Goal: Information Seeking & Learning: Learn about a topic

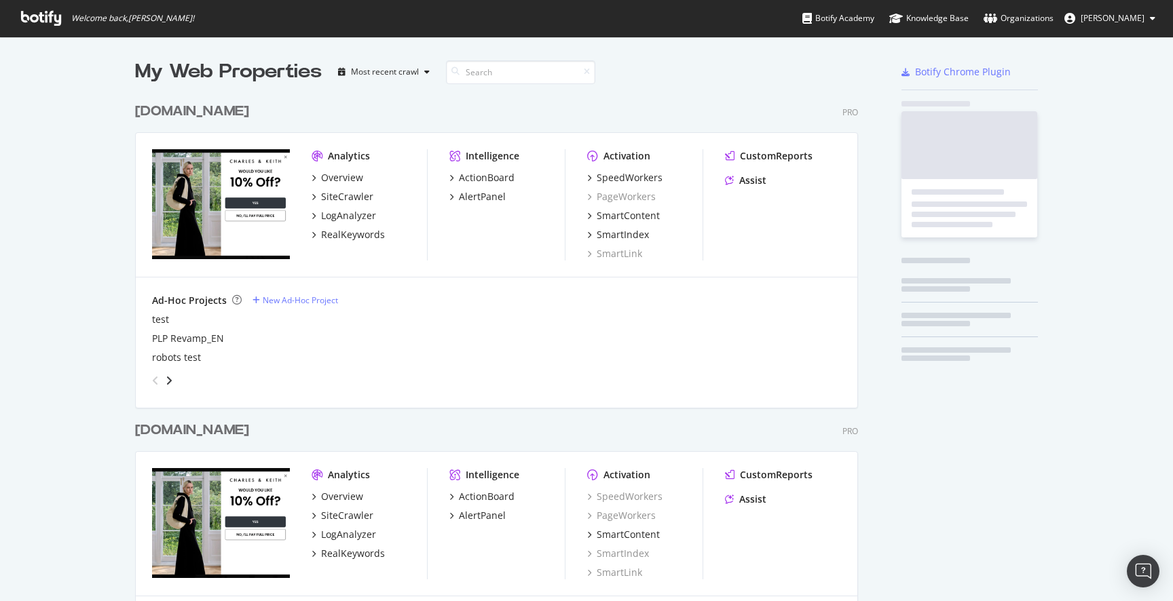
scroll to position [813, 734]
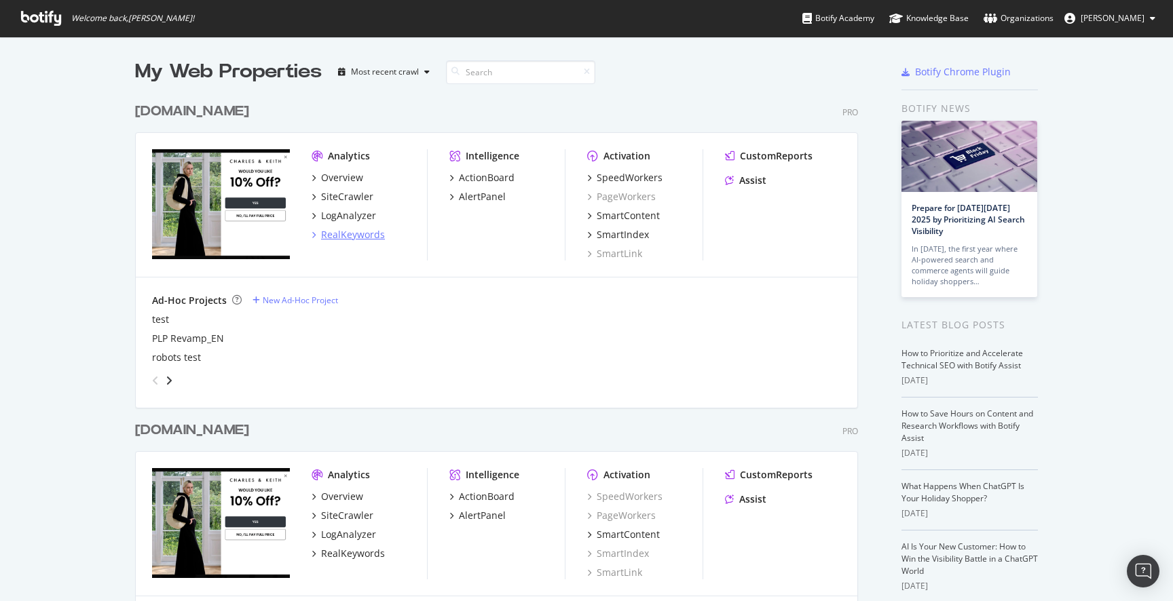
click at [356, 234] on div "RealKeywords" at bounding box center [353, 235] width 64 height 14
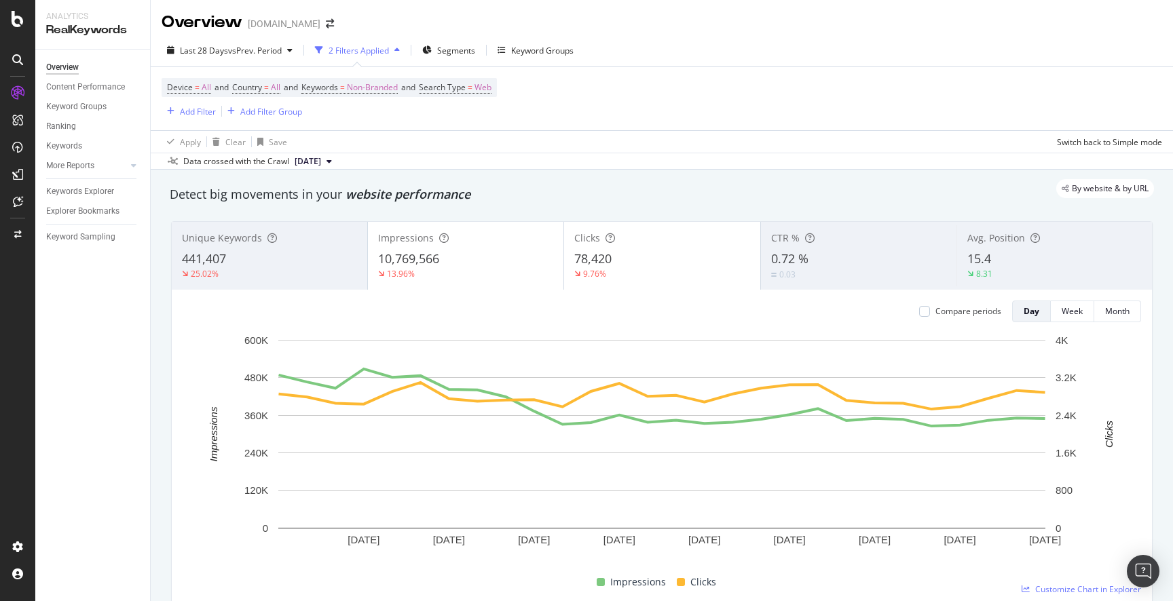
click at [566, 164] on div "Data crossed with the Crawl 2025 Sep. 28th" at bounding box center [662, 161] width 1022 height 16
click at [164, 202] on div "Detect big movements in your website performance" at bounding box center [662, 195] width 998 height 18
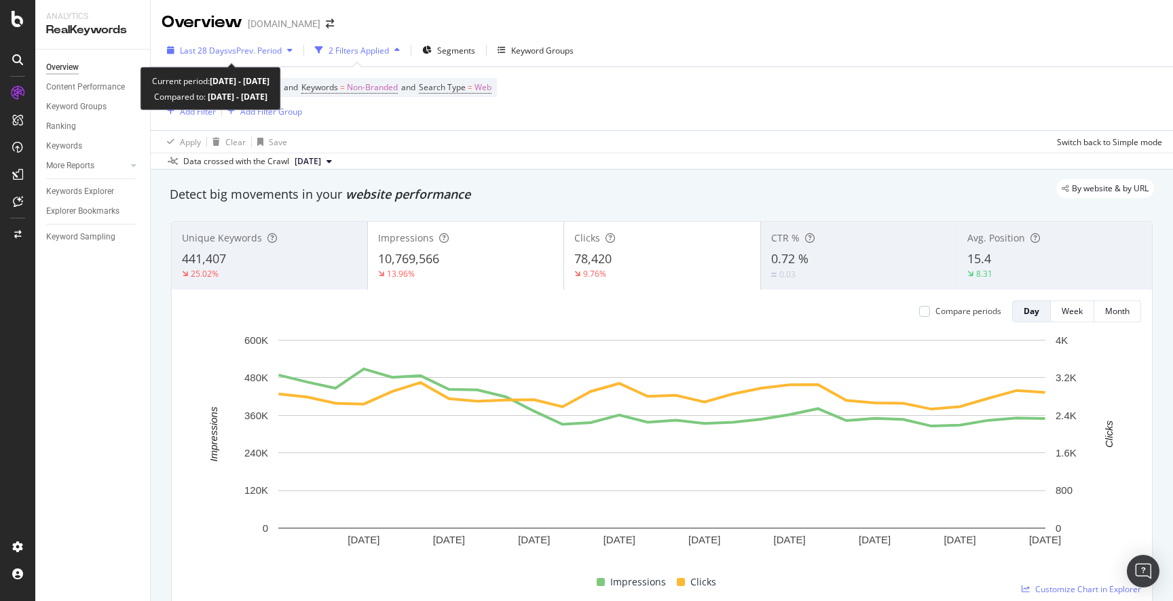
click at [247, 52] on span "vs Prev. Period" at bounding box center [255, 51] width 54 height 12
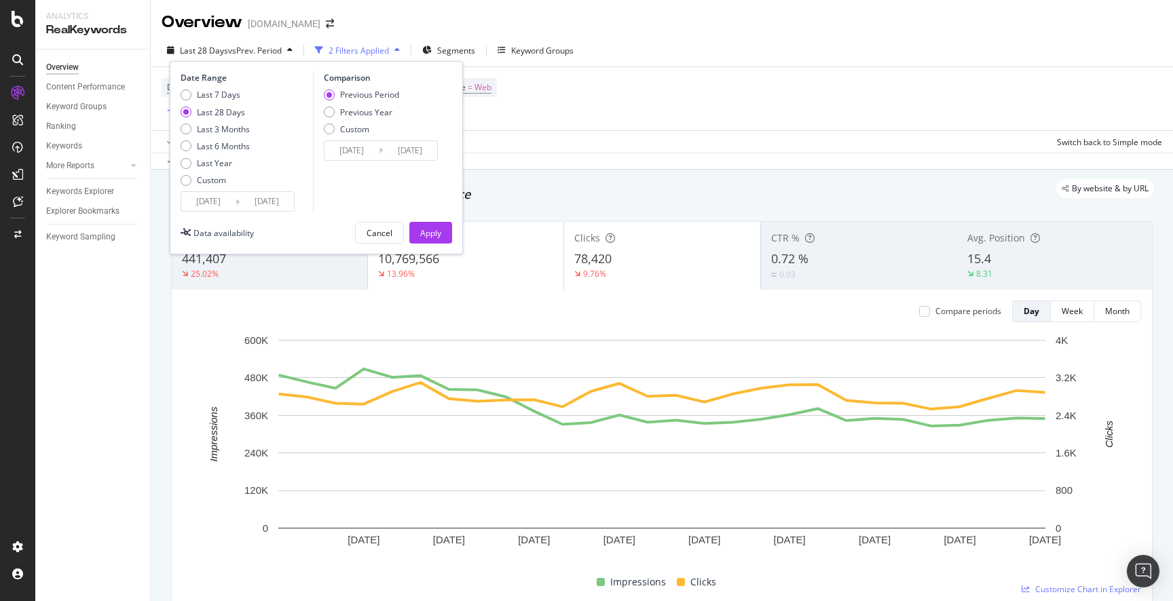
click at [282, 202] on input "2025/09/29" at bounding box center [267, 201] width 54 height 19
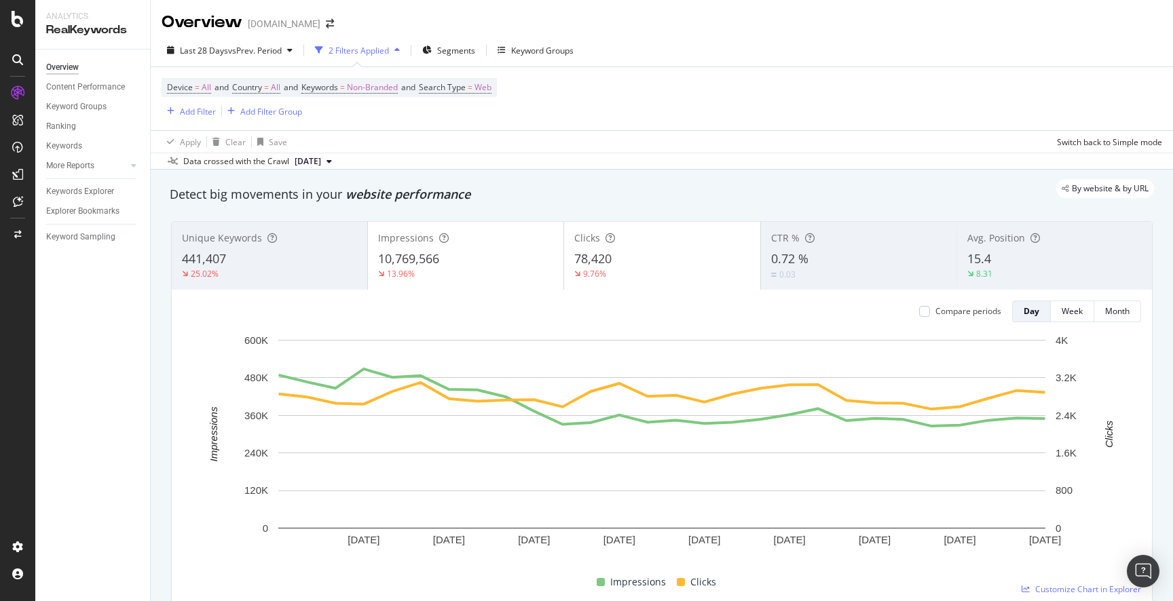
click at [608, 179] on div "By website & by URL" at bounding box center [655, 188] width 998 height 19
click at [331, 21] on icon "arrow-right-arrow-left" at bounding box center [330, 24] width 8 height 10
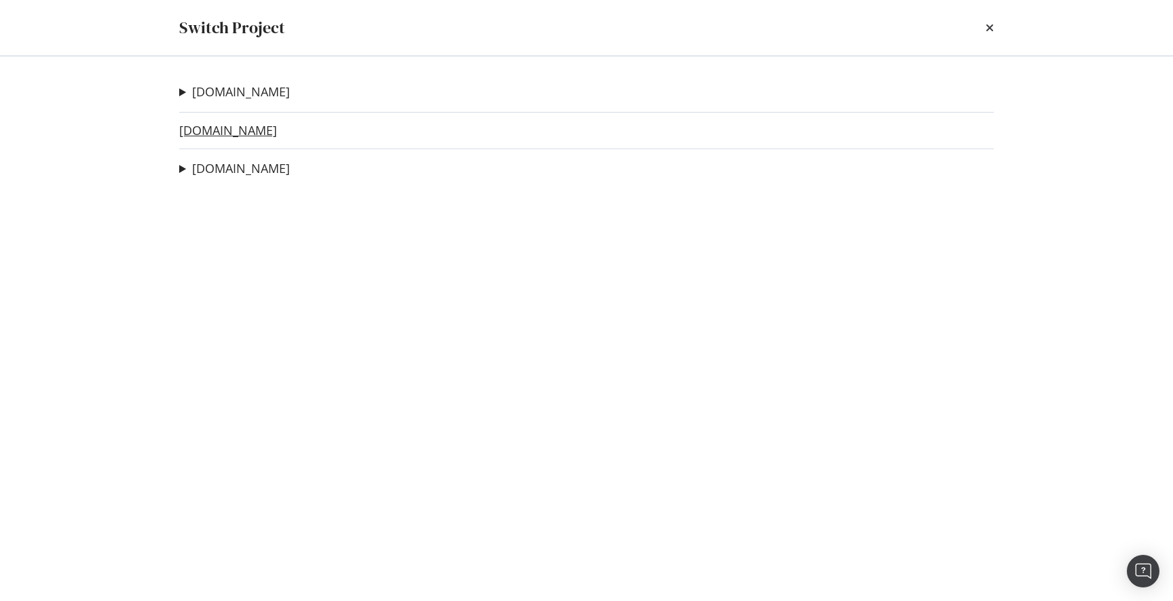
click at [257, 133] on link "charleskeith.eu" at bounding box center [228, 131] width 98 height 14
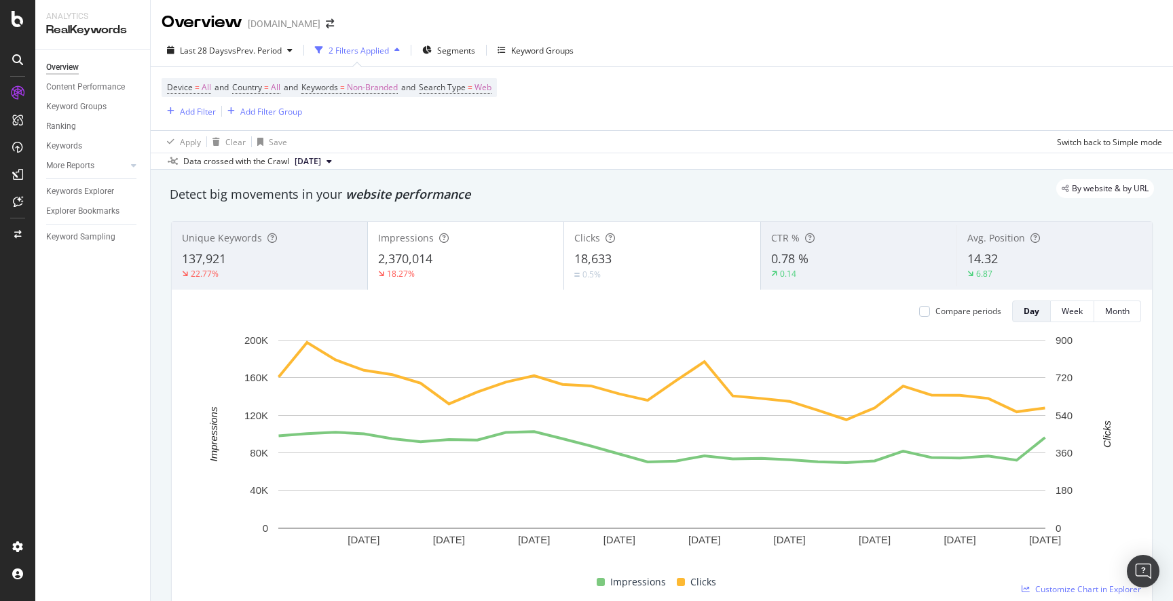
drag, startPoint x: 255, startPoint y: 52, endPoint x: 679, endPoint y: 60, distance: 425.0
click at [679, 60] on div "Last 28 Days vs Prev. Period 2 Filters Applied Segments Keyword Groups" at bounding box center [662, 52] width 1022 height 27
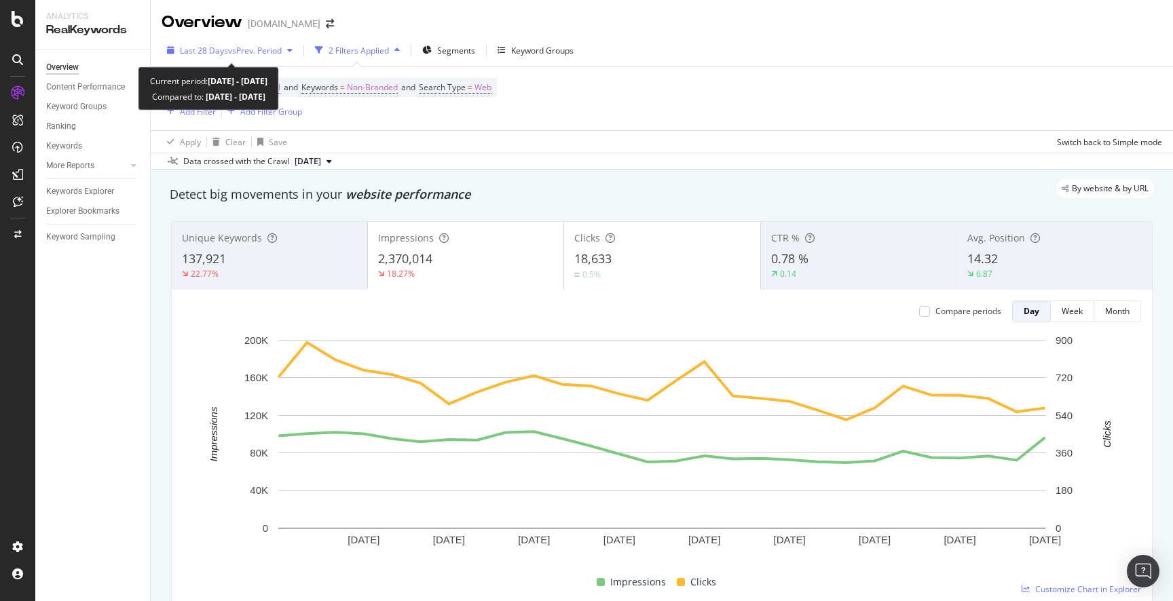
click at [257, 46] on span "vs Prev. Period" at bounding box center [255, 51] width 54 height 12
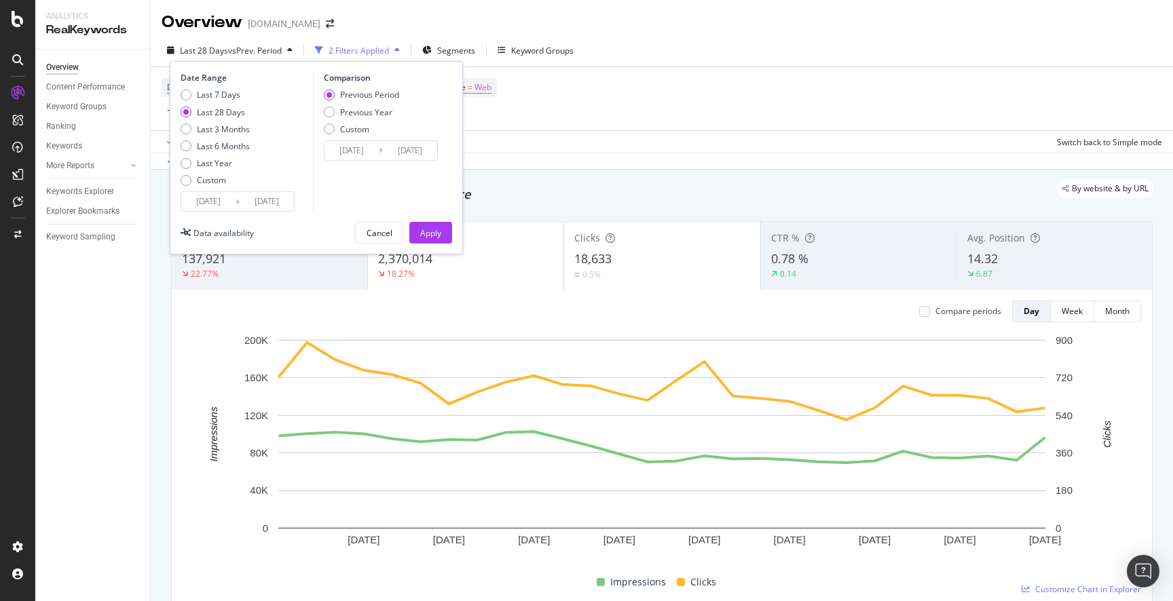
click at [576, 91] on div "Device = All and Country = All and Keywords = Non-Branded and Search Type = Web…" at bounding box center [662, 98] width 1001 height 63
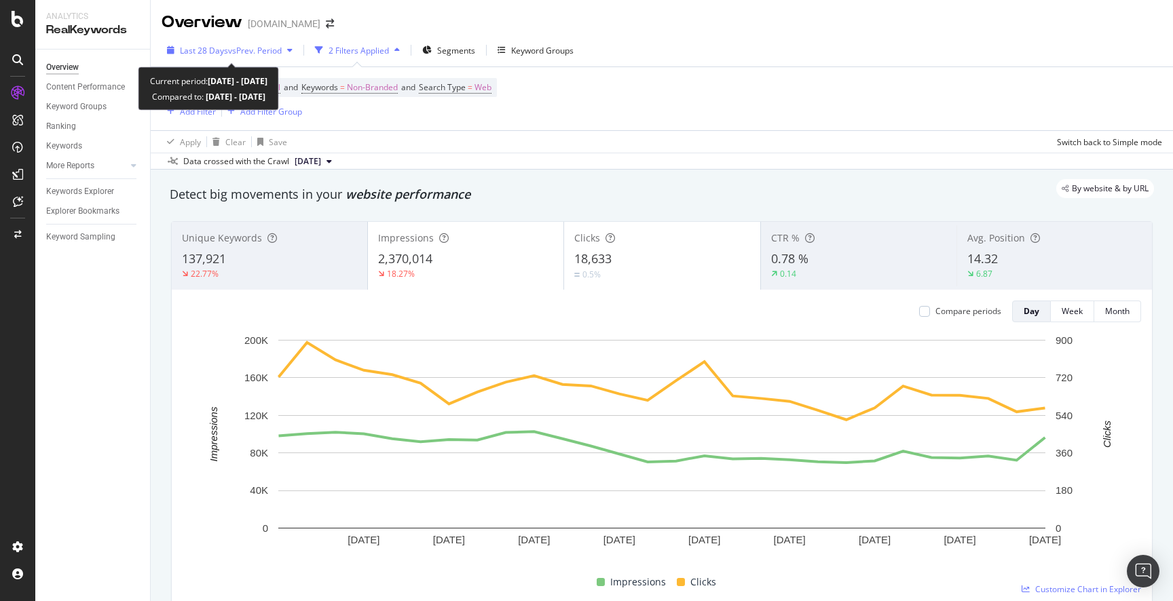
click at [266, 50] on span "vs Prev. Period" at bounding box center [255, 51] width 54 height 12
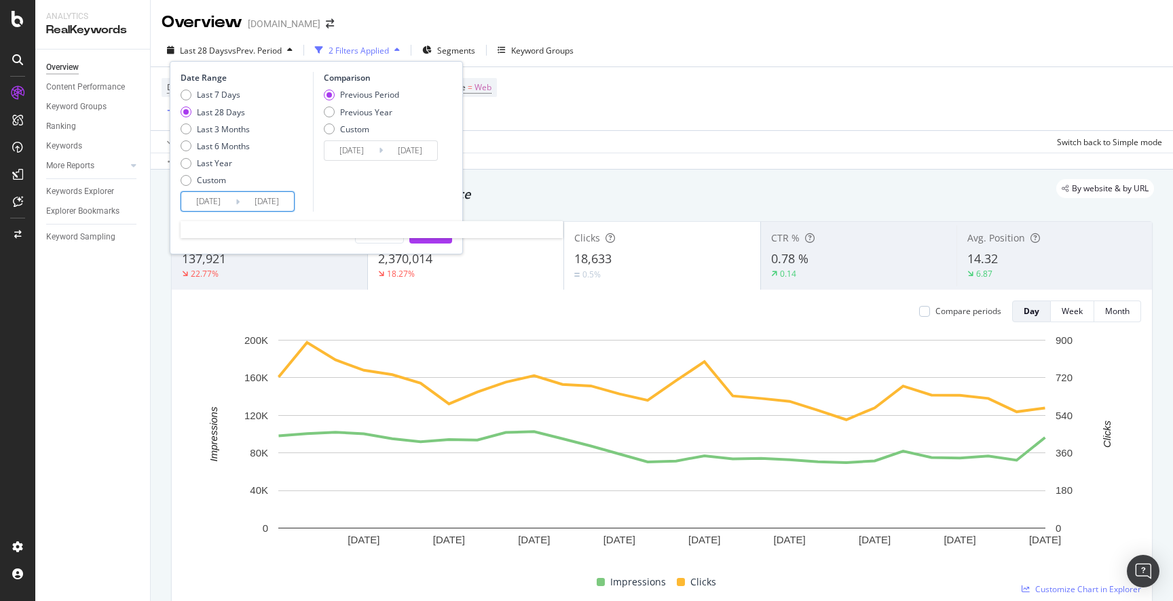
click at [264, 210] on input "2025/09/27" at bounding box center [267, 201] width 54 height 19
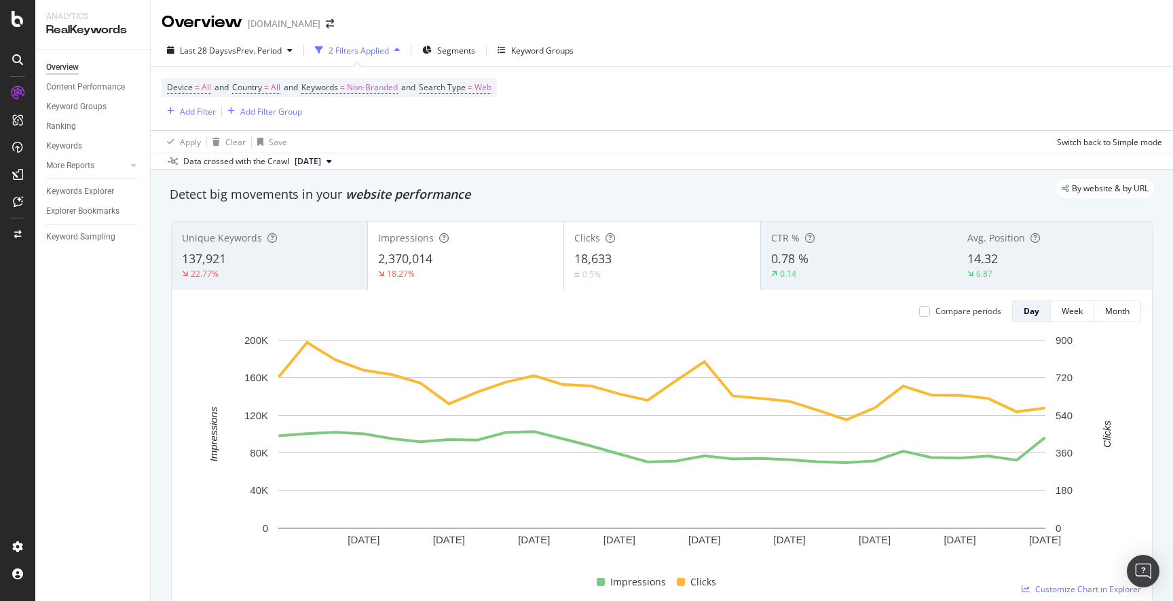
click at [632, 118] on div "Device = All and Country = All and Keywords = Non-Branded and Search Type = Web…" at bounding box center [662, 98] width 1001 height 63
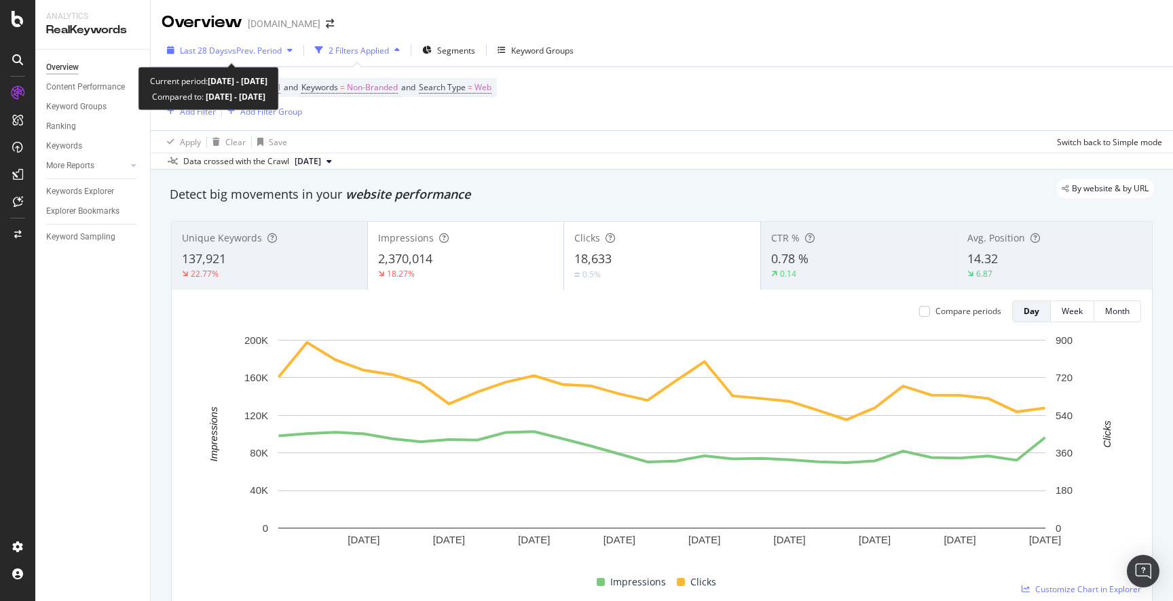
click at [236, 52] on span "vs Prev. Period" at bounding box center [255, 51] width 54 height 12
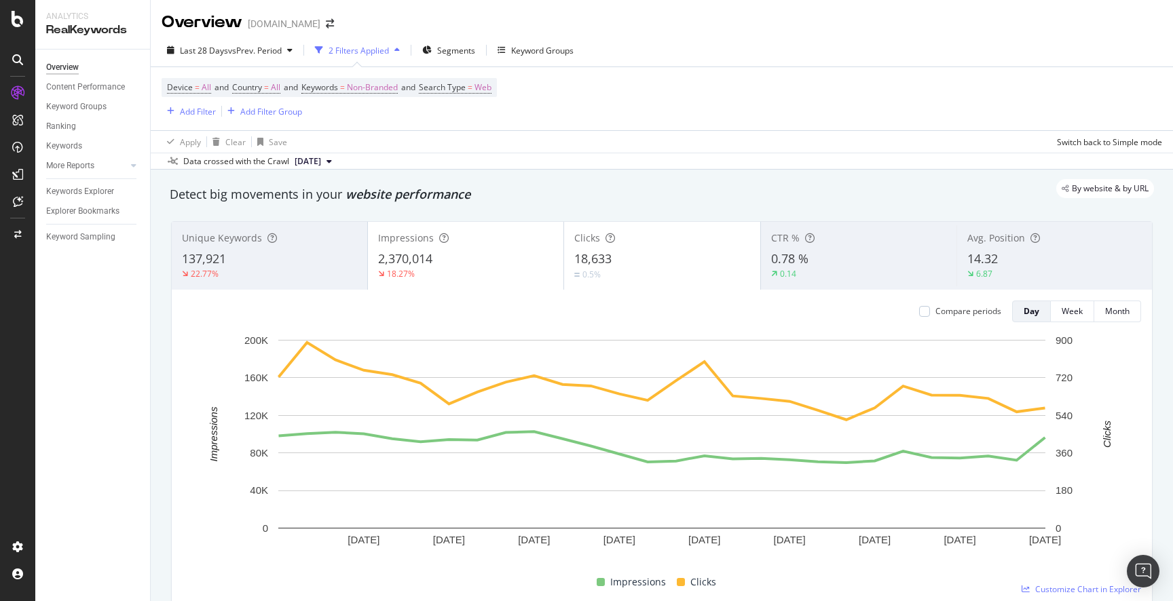
click at [531, 147] on div "Apply Clear Save Switch back to Simple mode" at bounding box center [662, 141] width 1022 height 22
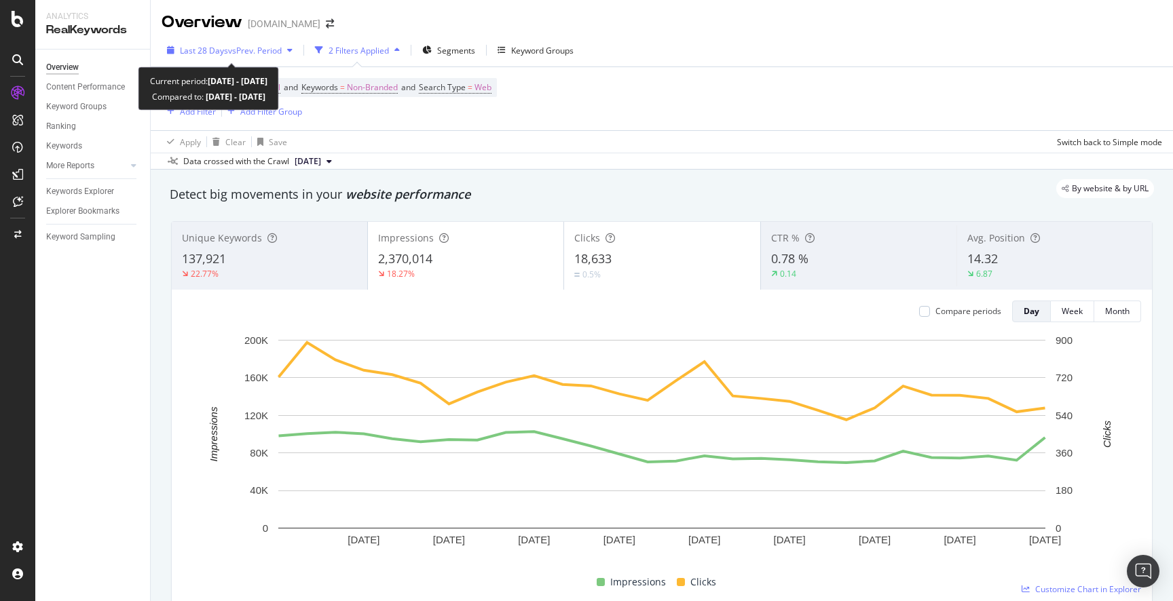
click at [252, 50] on span "vs Prev. Period" at bounding box center [255, 51] width 54 height 12
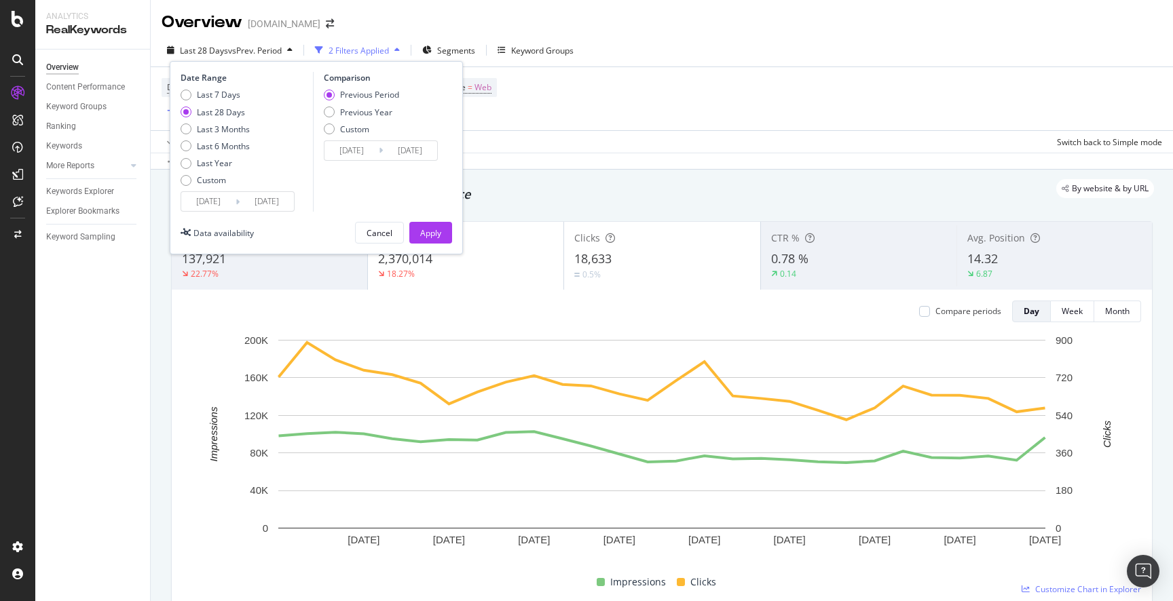
click at [402, 151] on input "2025/08/29" at bounding box center [410, 150] width 54 height 19
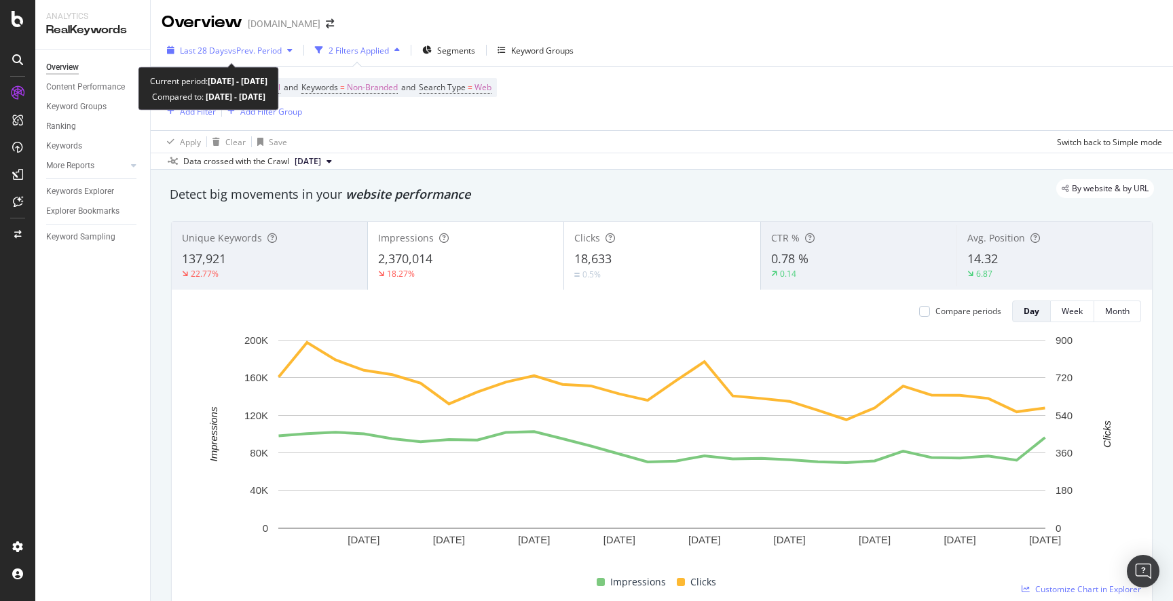
click at [266, 49] on span "vs Prev. Period" at bounding box center [255, 51] width 54 height 12
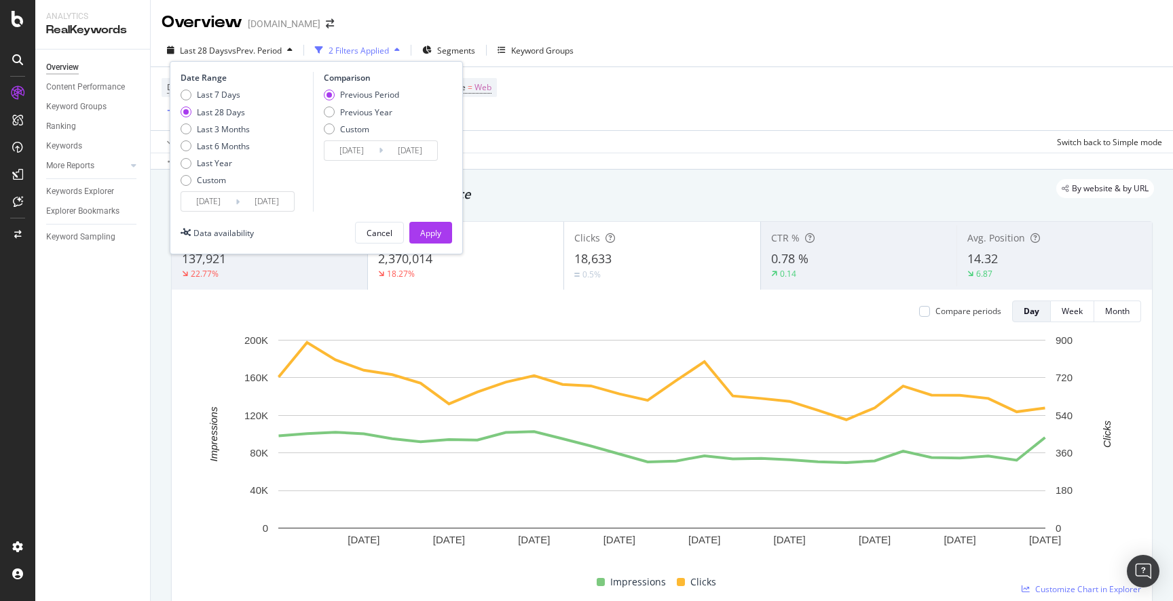
click at [436, 155] on input "2025/08/29" at bounding box center [410, 150] width 54 height 19
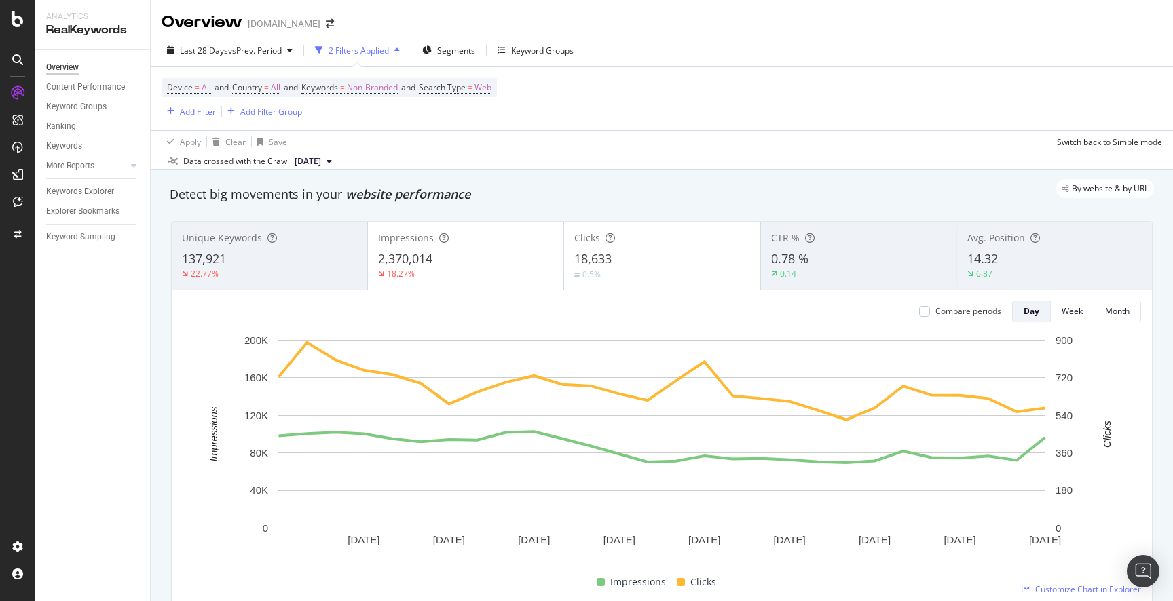
click at [792, 140] on div "Apply Clear Save Switch back to Simple mode" at bounding box center [662, 141] width 1022 height 22
click at [326, 24] on icon "arrow-right-arrow-left" at bounding box center [330, 24] width 8 height 10
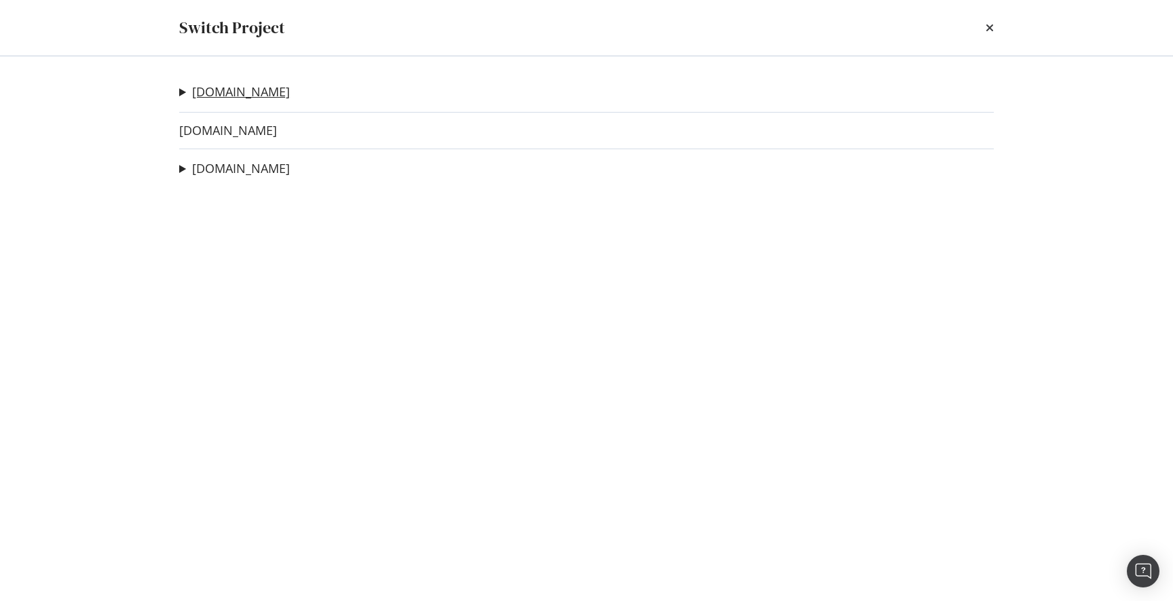
click at [262, 96] on link "charleskeith.com" at bounding box center [241, 92] width 98 height 14
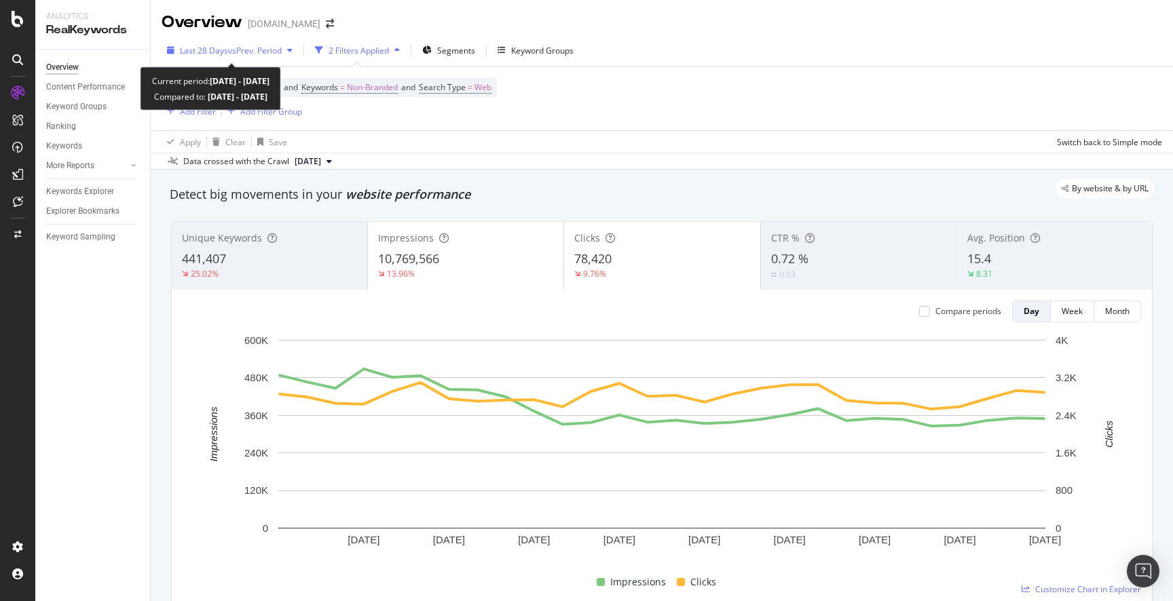
click at [282, 48] on span "vs Prev. Period" at bounding box center [255, 51] width 54 height 12
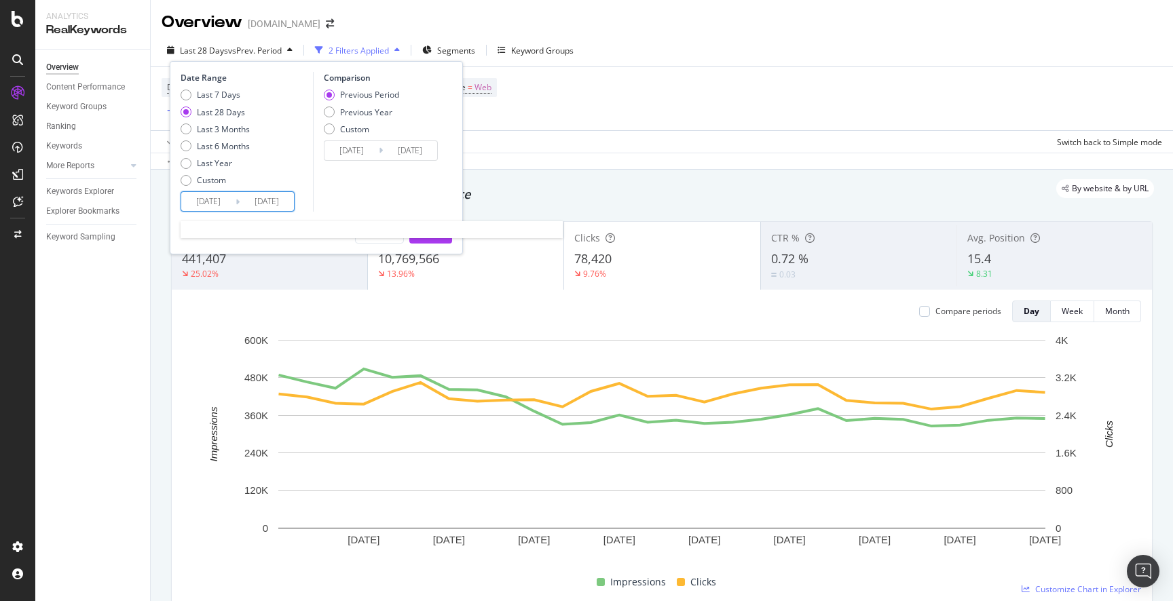
click at [204, 198] on input "[DATE]" at bounding box center [208, 201] width 54 height 19
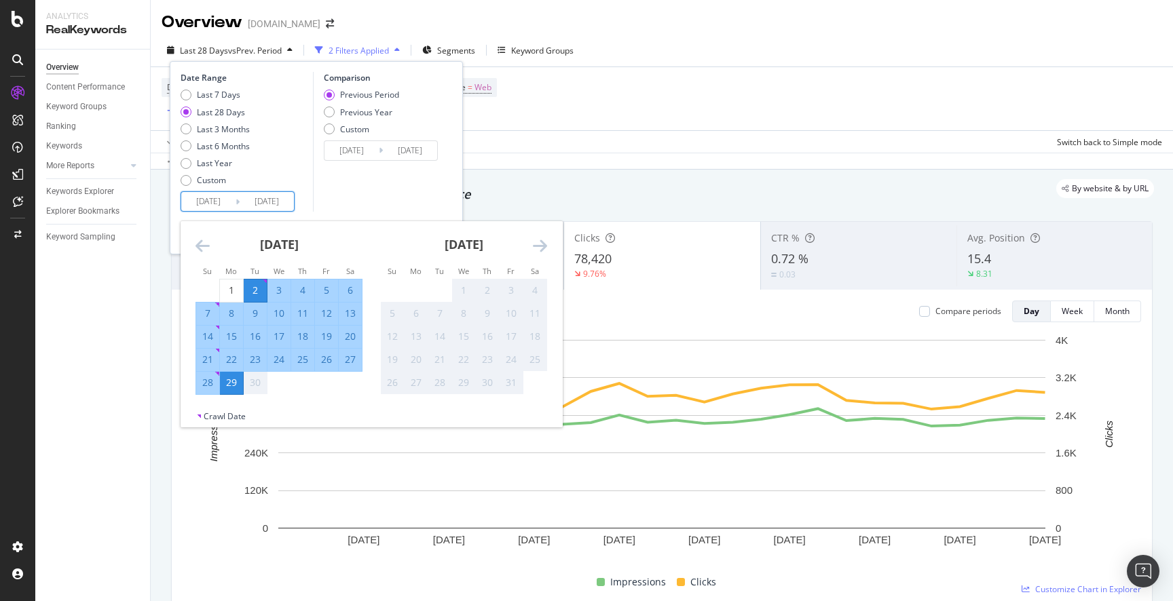
scroll to position [4, 0]
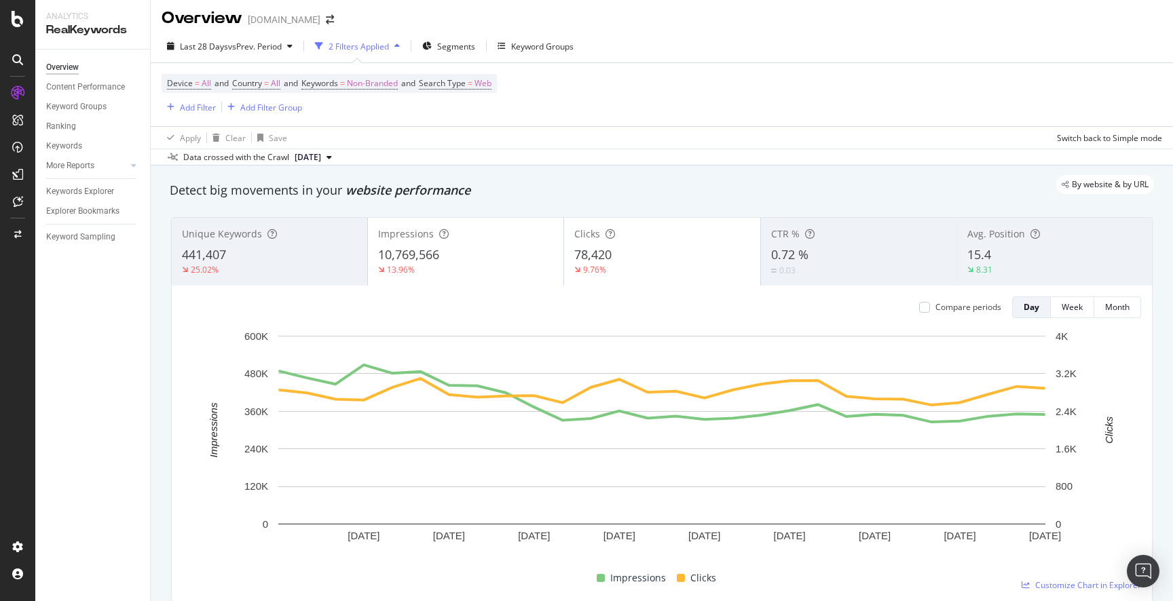
click at [544, 197] on div "Detect big movements in your website performance" at bounding box center [662, 191] width 984 height 18
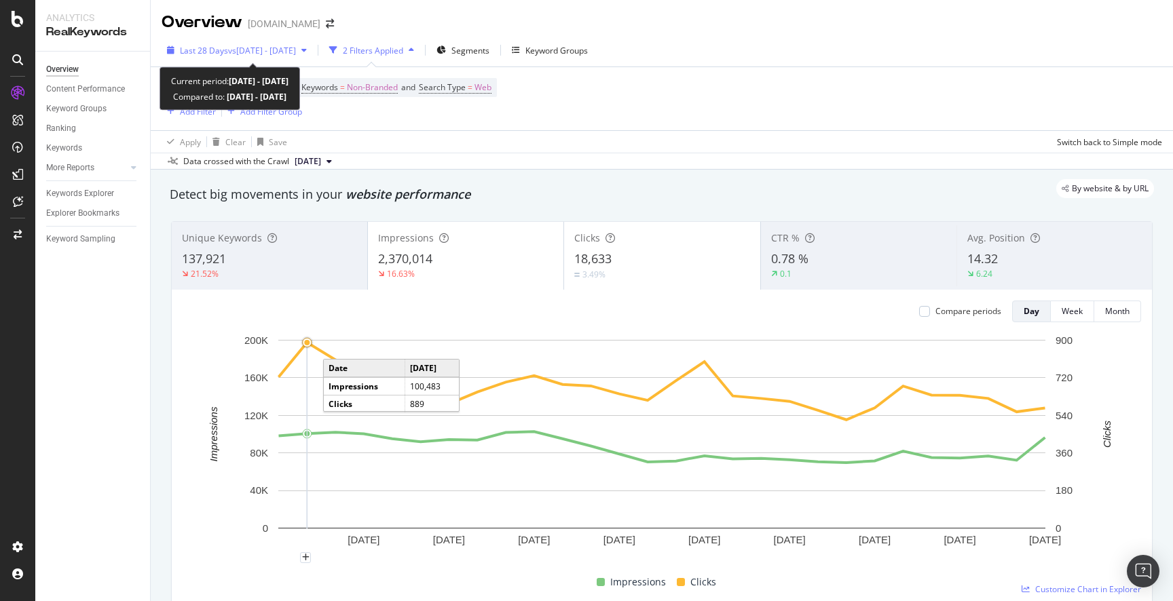
click at [296, 49] on span "vs [DATE] - [DATE]" at bounding box center [262, 51] width 68 height 12
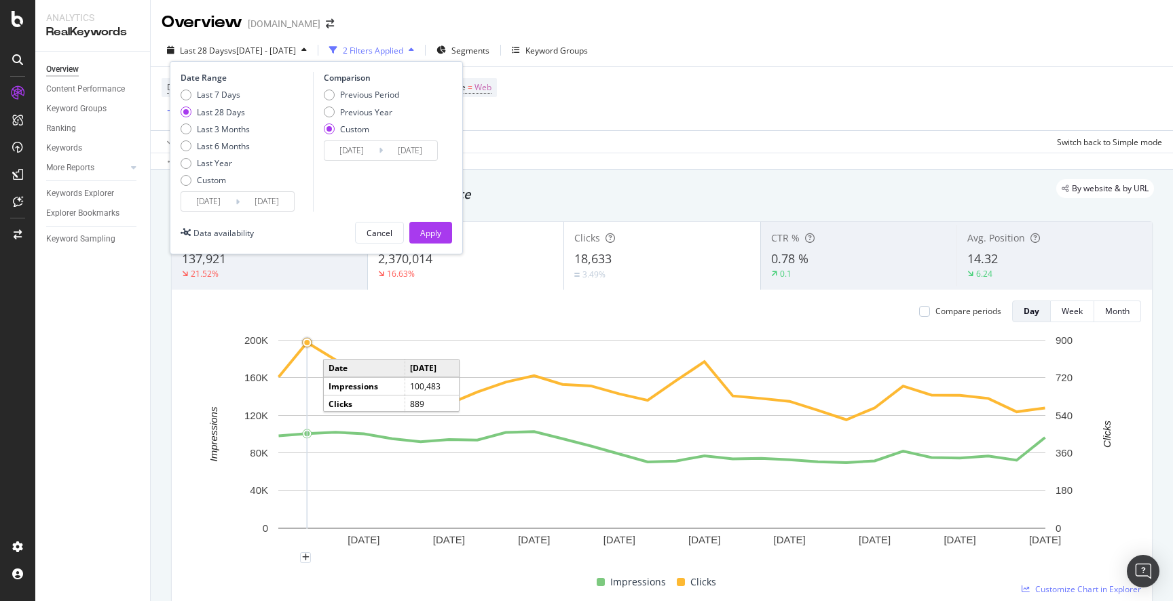
click at [419, 151] on input "2025/09/01" at bounding box center [410, 150] width 54 height 19
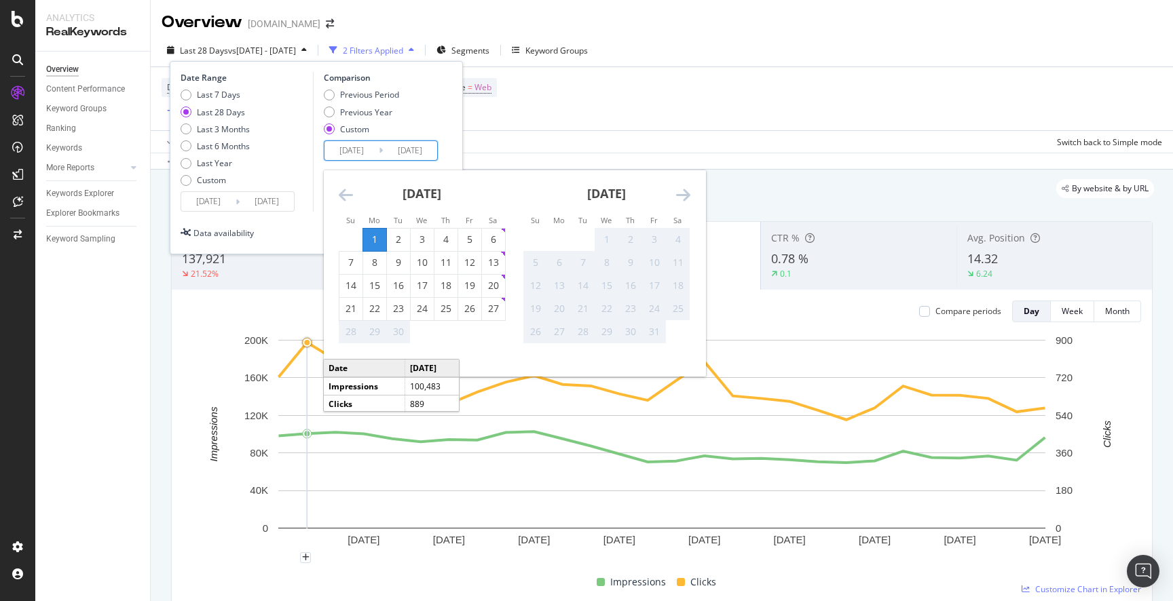
click at [354, 336] on div "28" at bounding box center [350, 332] width 23 height 14
click at [747, 79] on div "Device = All and Country = All and Keywords = Non-Branded and Search Type = Web…" at bounding box center [662, 98] width 1001 height 63
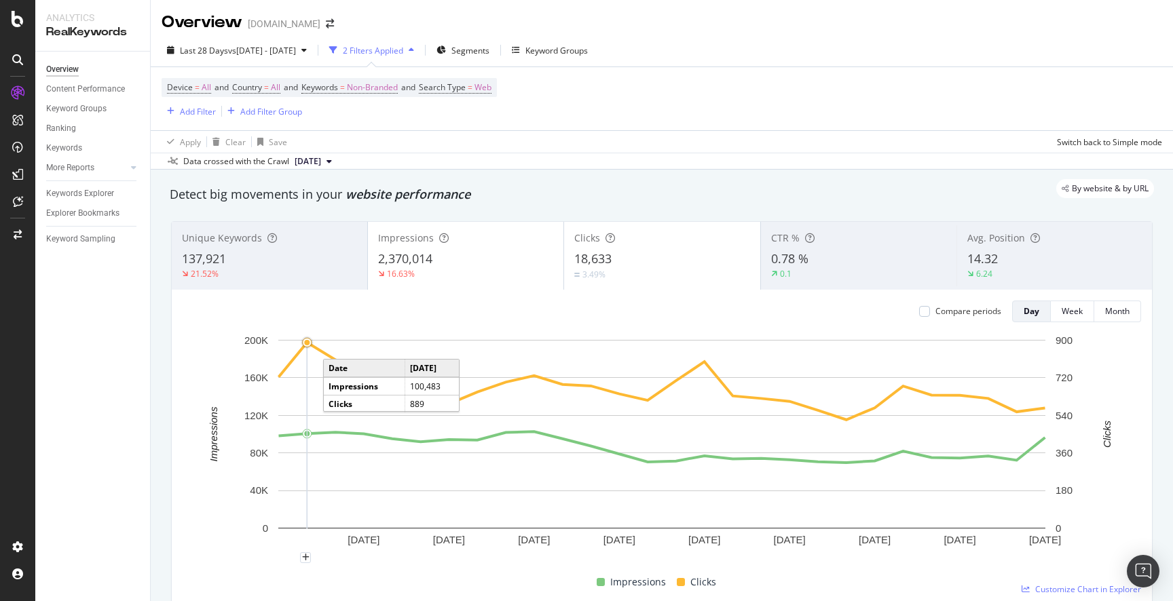
click at [747, 79] on div "Device = All and Country = All and Keywords = Non-Branded and Search Type = Web…" at bounding box center [662, 98] width 1001 height 63
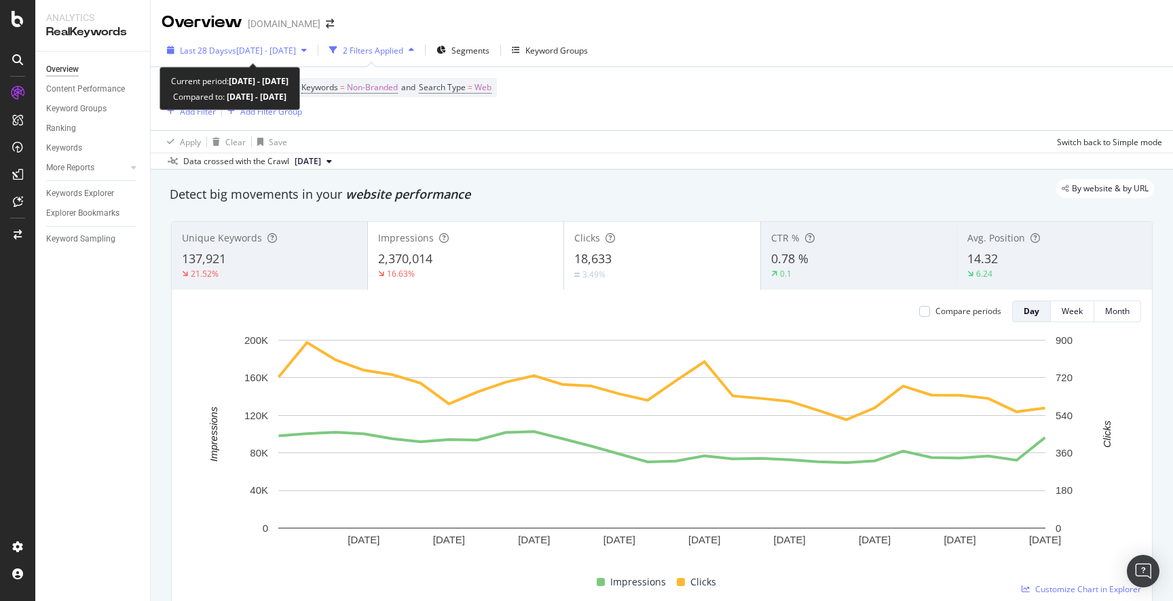
click at [258, 52] on span "vs [DATE] - [DATE]" at bounding box center [262, 51] width 68 height 12
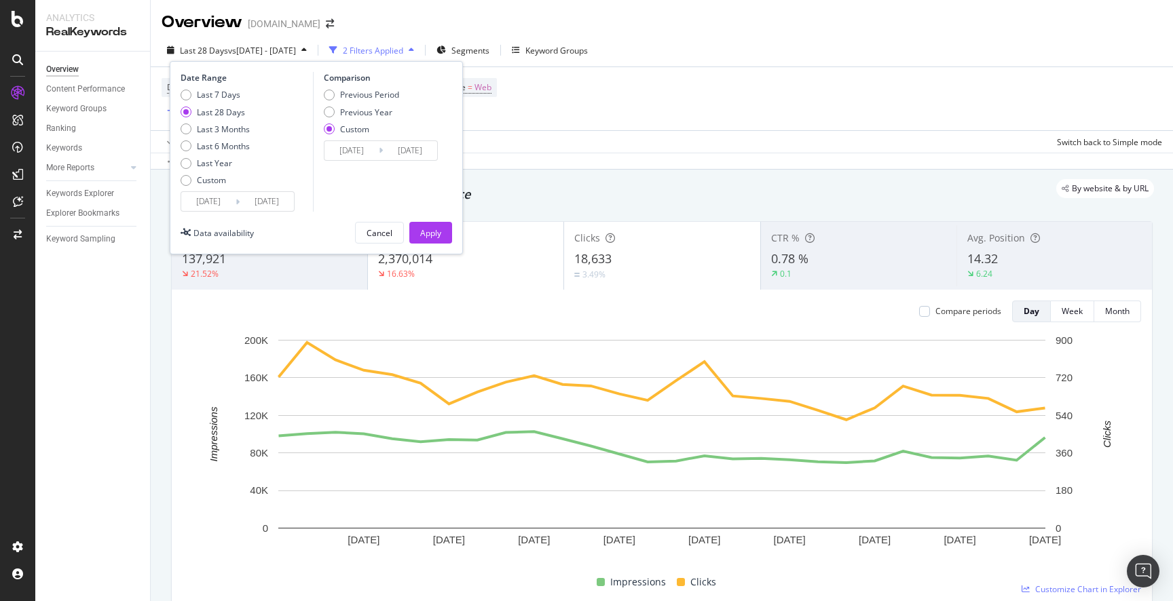
click at [214, 207] on input "[DATE]" at bounding box center [208, 201] width 54 height 19
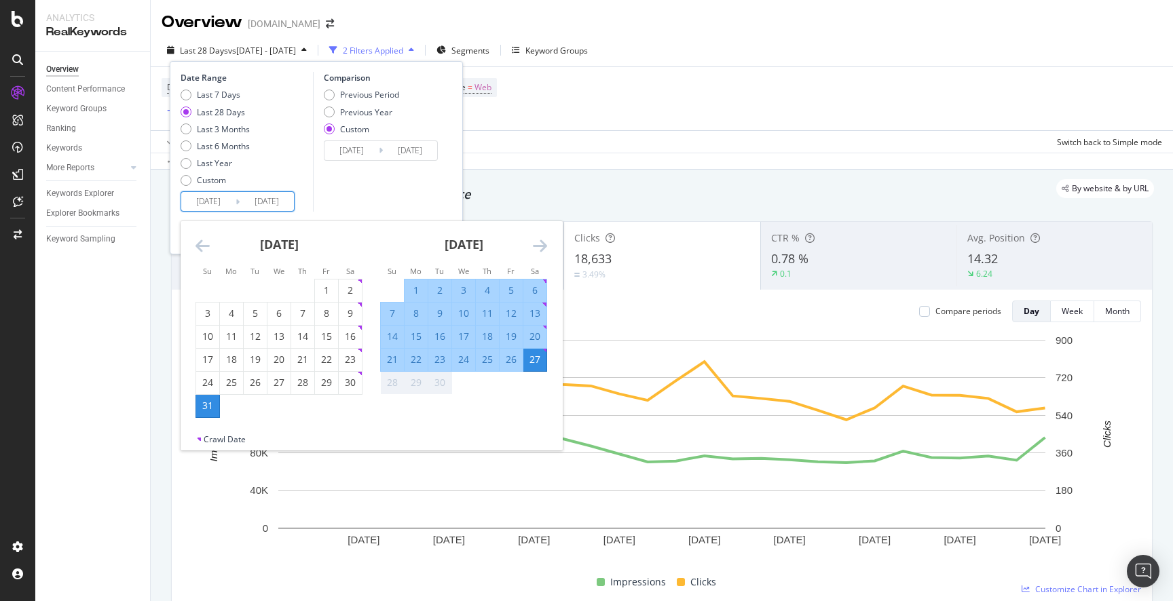
drag, startPoint x: 396, startPoint y: 388, endPoint x: 453, endPoint y: 366, distance: 61.0
click at [396, 388] on div "28" at bounding box center [392, 383] width 23 height 14
click at [545, 247] on icon "Move forward to switch to the next month." at bounding box center [540, 246] width 14 height 16
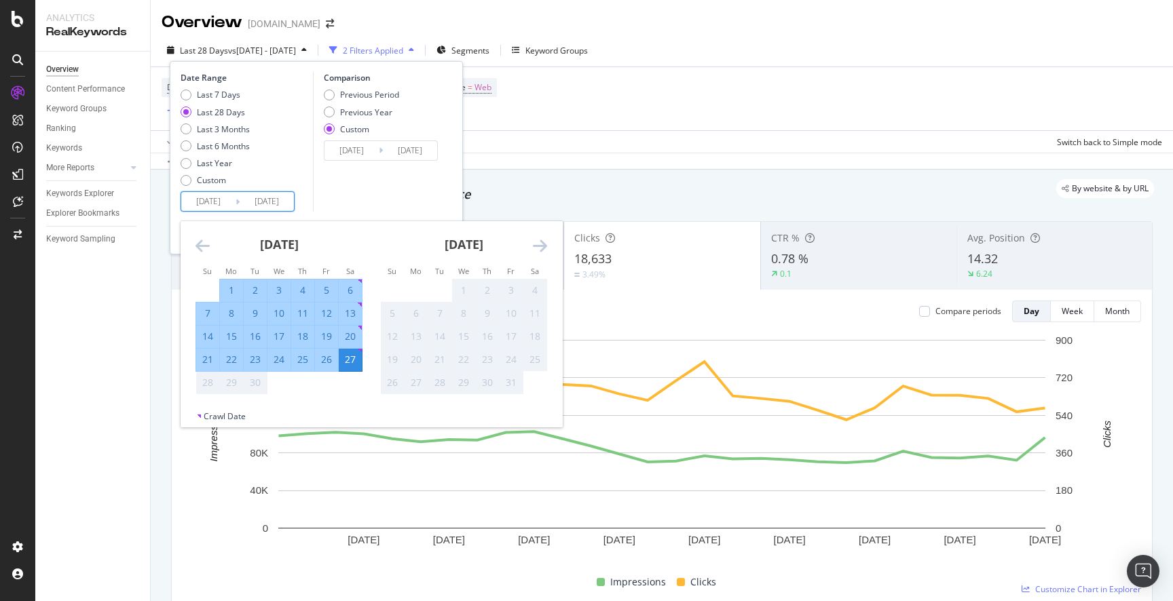
click at [208, 390] on div "28" at bounding box center [207, 383] width 23 height 22
drag, startPoint x: 208, startPoint y: 390, endPoint x: 223, endPoint y: 386, distance: 14.7
click at [209, 390] on div "28" at bounding box center [207, 383] width 23 height 22
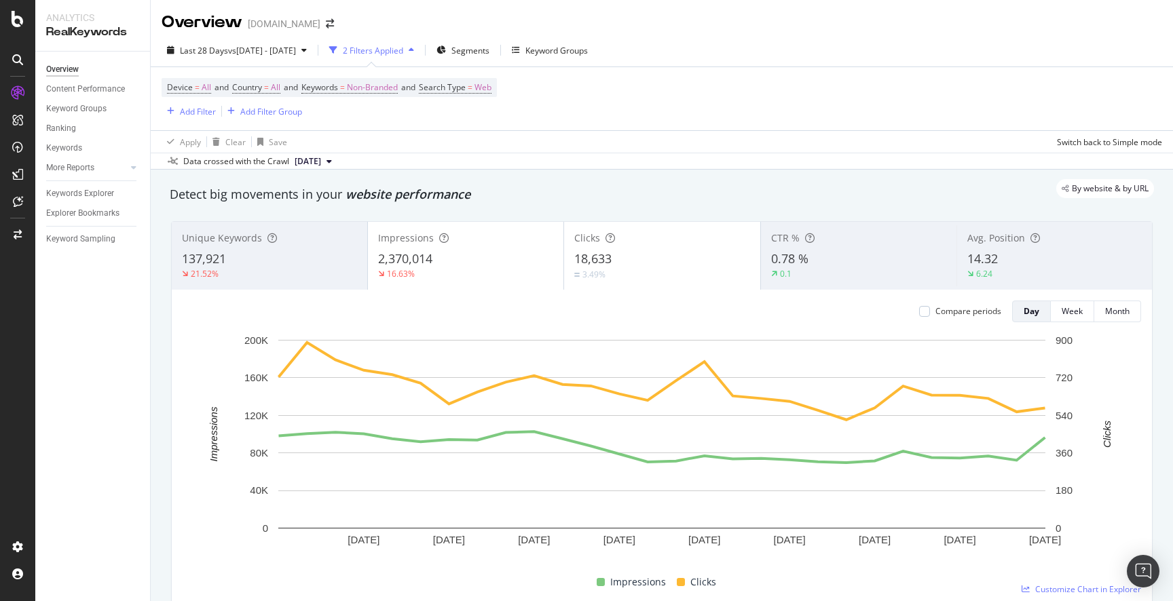
click at [678, 162] on div "Data crossed with the Crawl 2025 Sep. 20th" at bounding box center [662, 161] width 1022 height 16
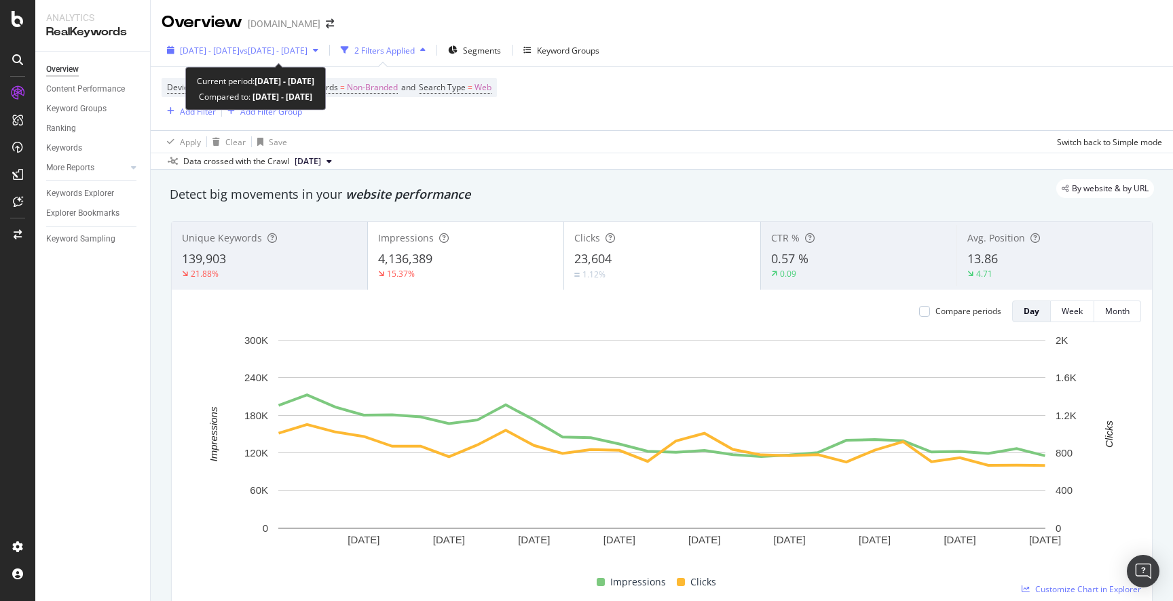
click at [307, 49] on span "vs [DATE] - [DATE]" at bounding box center [274, 51] width 68 height 12
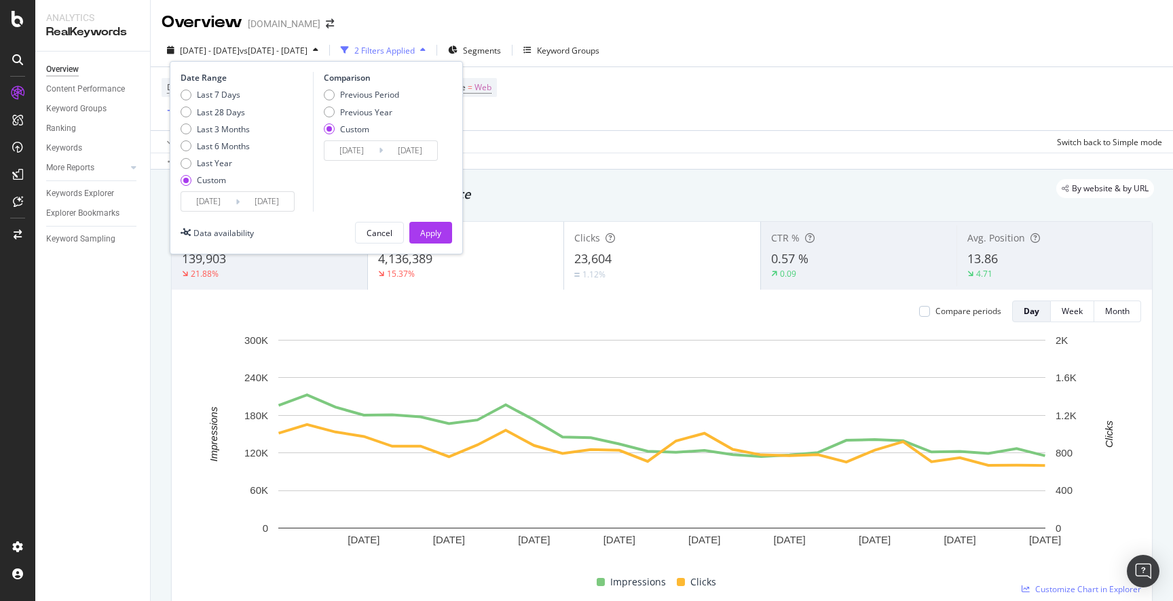
click at [409, 155] on input "[DATE]" at bounding box center [410, 150] width 54 height 19
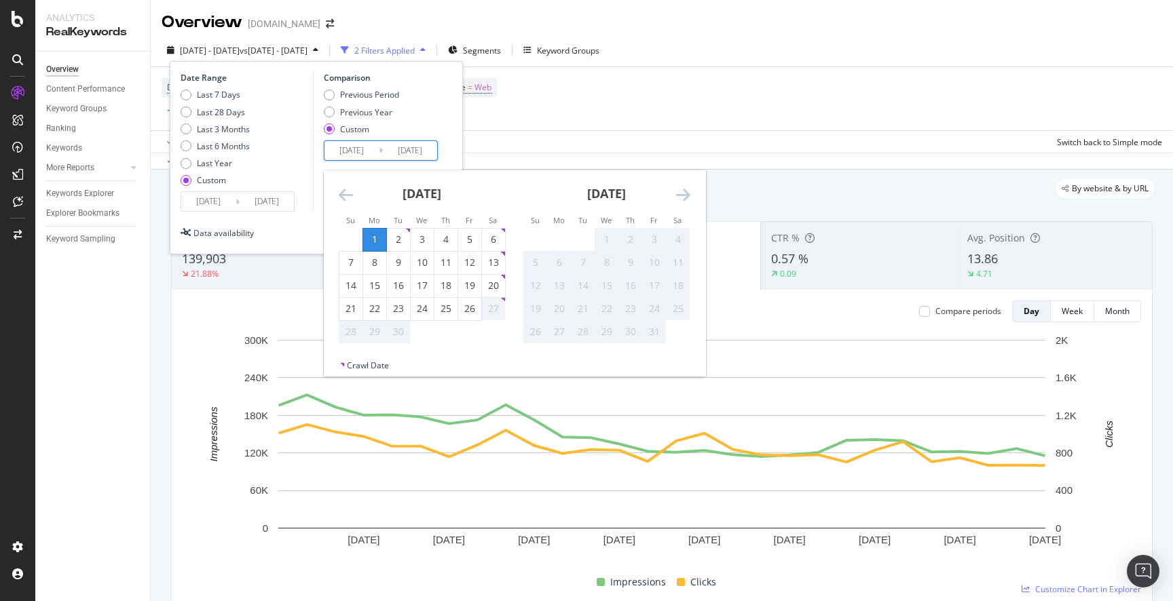
click at [643, 105] on div "Device = All and Country = All and Keywords = Non-Branded and Search Type = Web…" at bounding box center [662, 98] width 1001 height 63
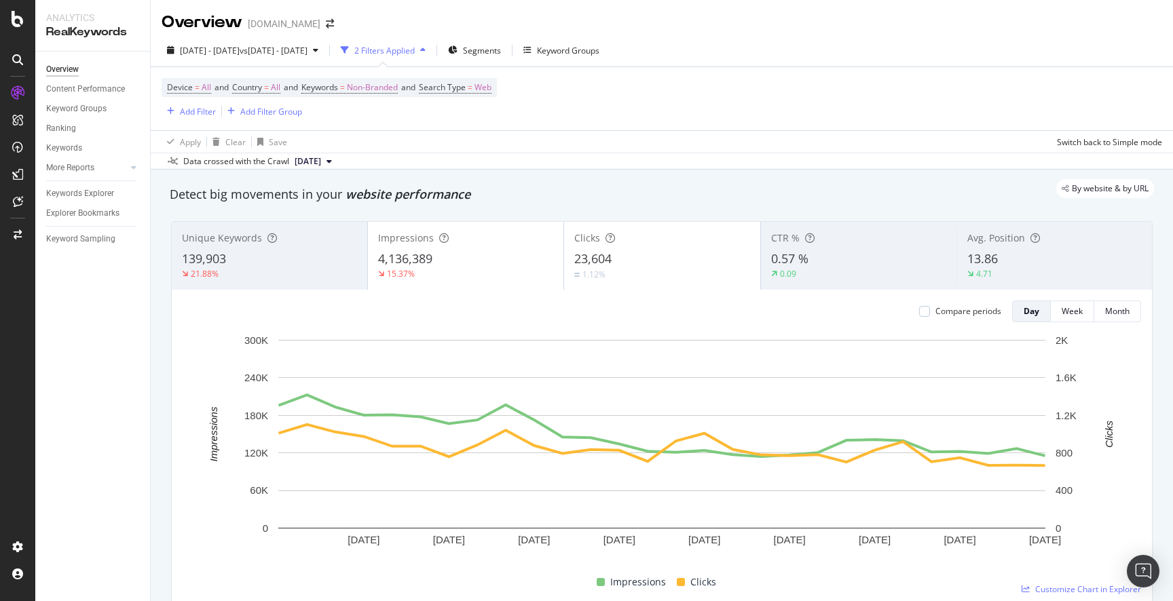
click at [643, 105] on div "Device = All and Country = All and Keywords = Non-Branded and Search Type = Web…" at bounding box center [662, 98] width 1001 height 63
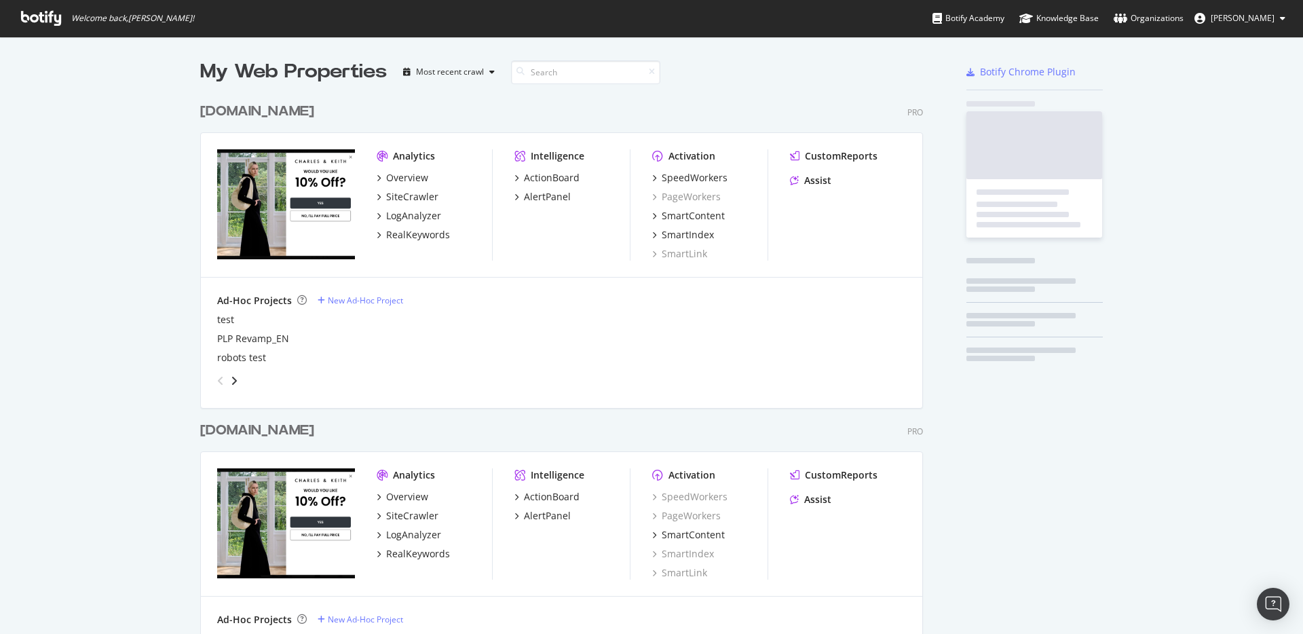
scroll to position [813, 734]
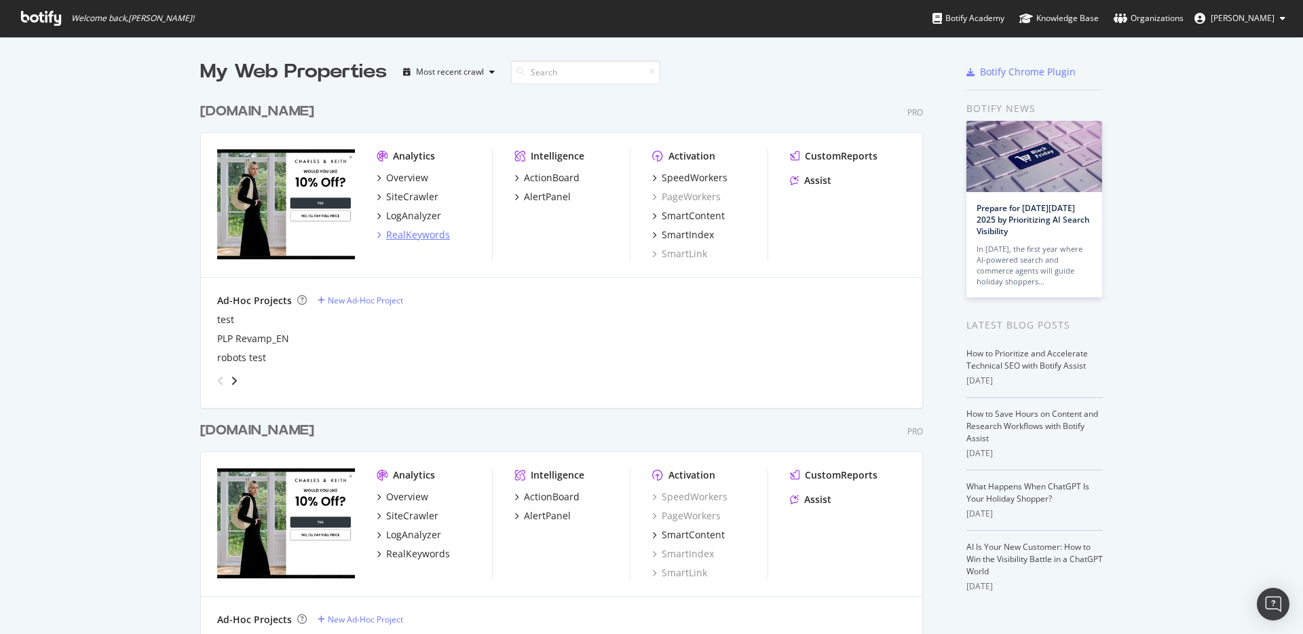
click at [425, 234] on div "RealKeywords" at bounding box center [418, 235] width 64 height 14
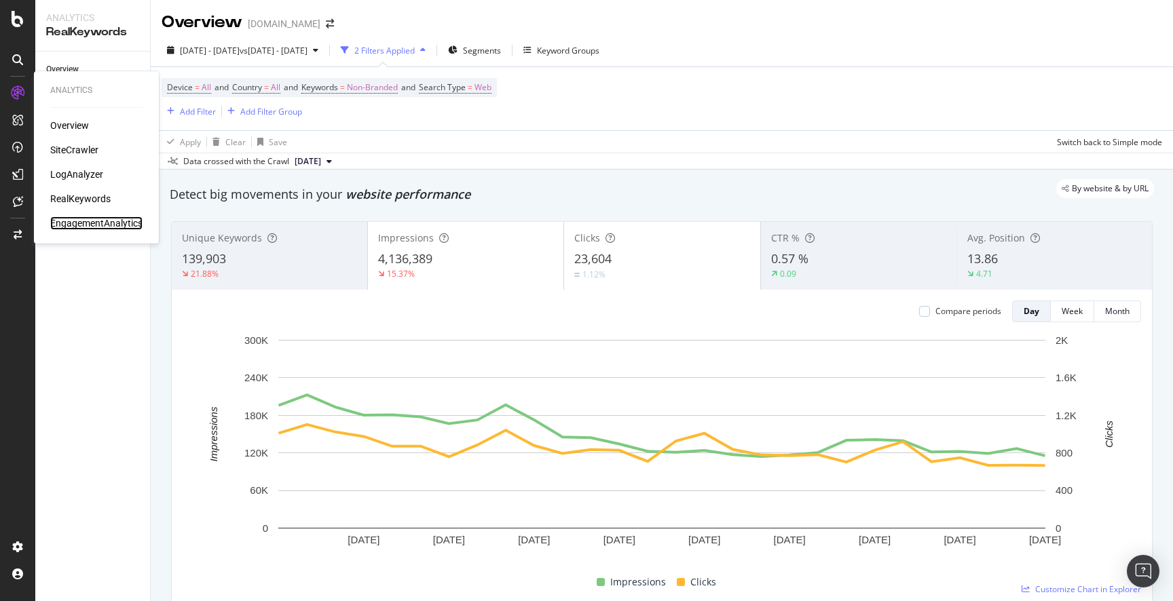
click at [103, 223] on div "EngagementAnalytics" at bounding box center [96, 224] width 92 height 14
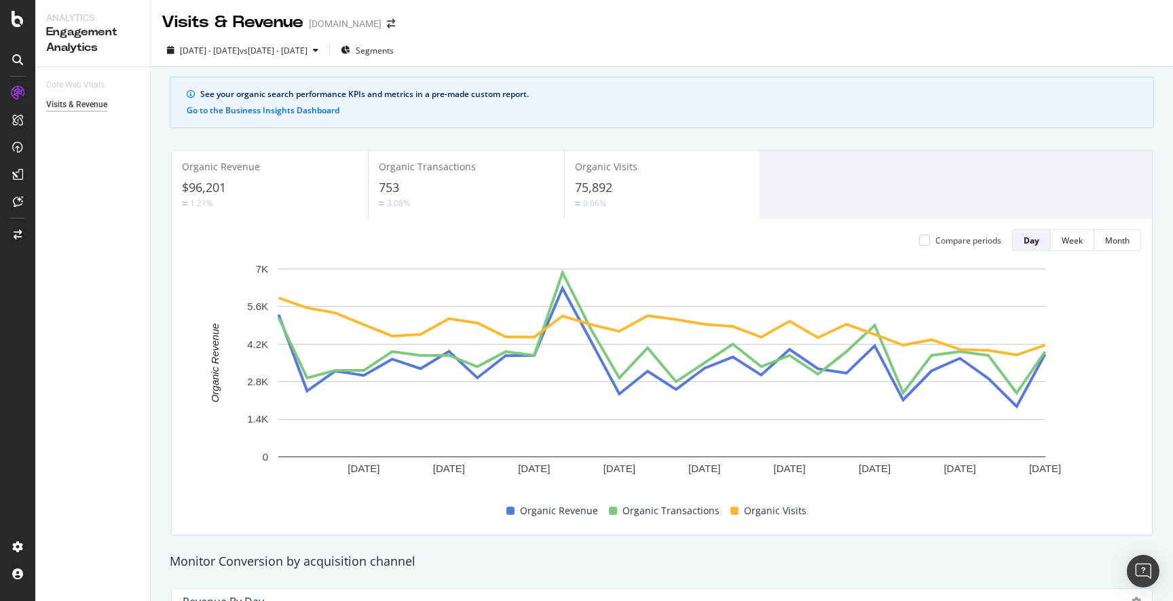
click at [956, 89] on div "See your organic search performance KPIs and metrics in a pre-made custom repor…" at bounding box center [668, 94] width 937 height 12
click at [801, 145] on div "Organic Revenue $96,201 1.21% Organic Transactions 753 3.08% Organic Visits 75,…" at bounding box center [662, 342] width 998 height 407
click at [75, 200] on div "CustomReports" at bounding box center [83, 207] width 67 height 14
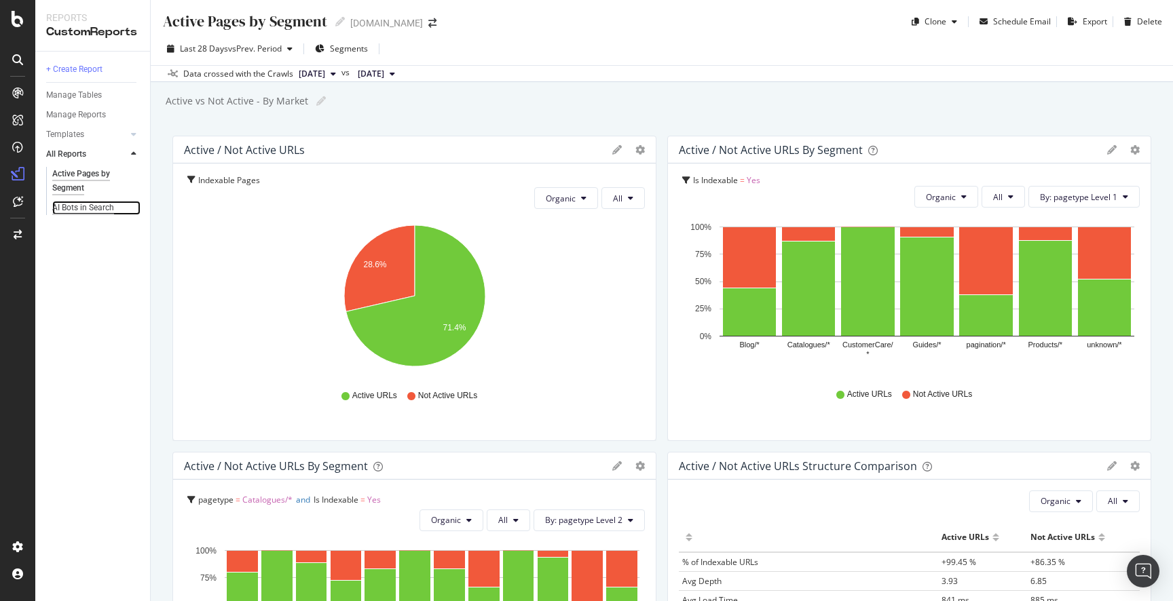
click at [91, 208] on div "AI Bots in Search" at bounding box center [83, 208] width 62 height 14
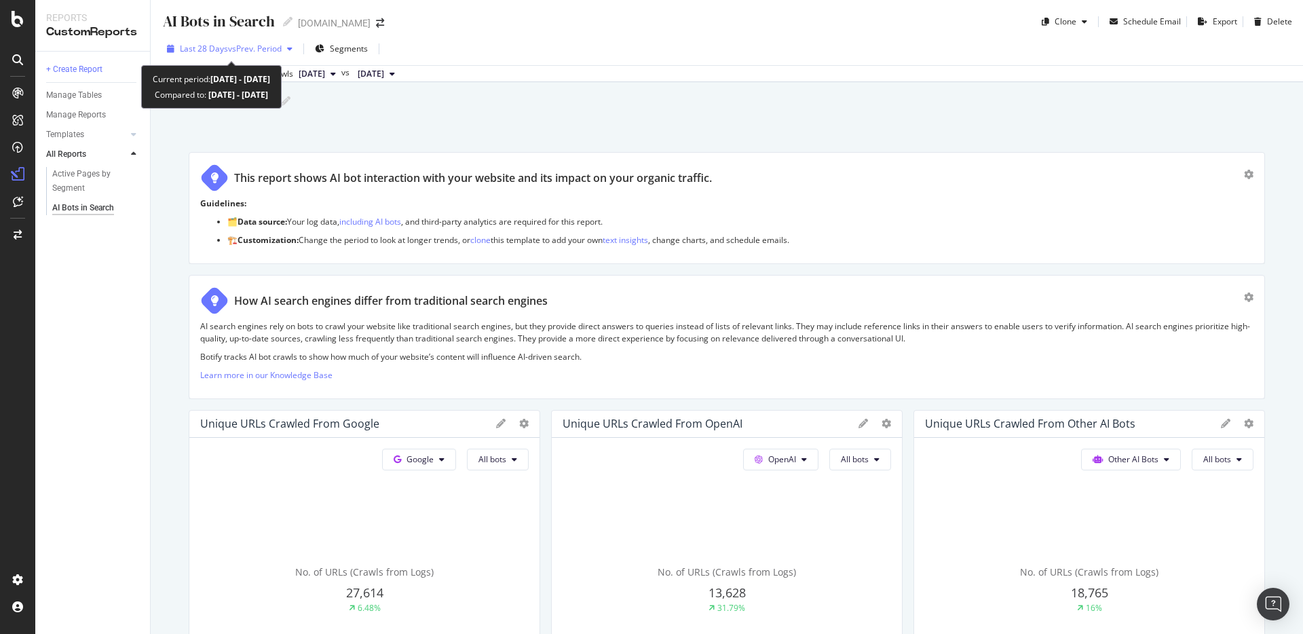
click at [225, 45] on span "Last 28 Days" at bounding box center [204, 49] width 48 height 12
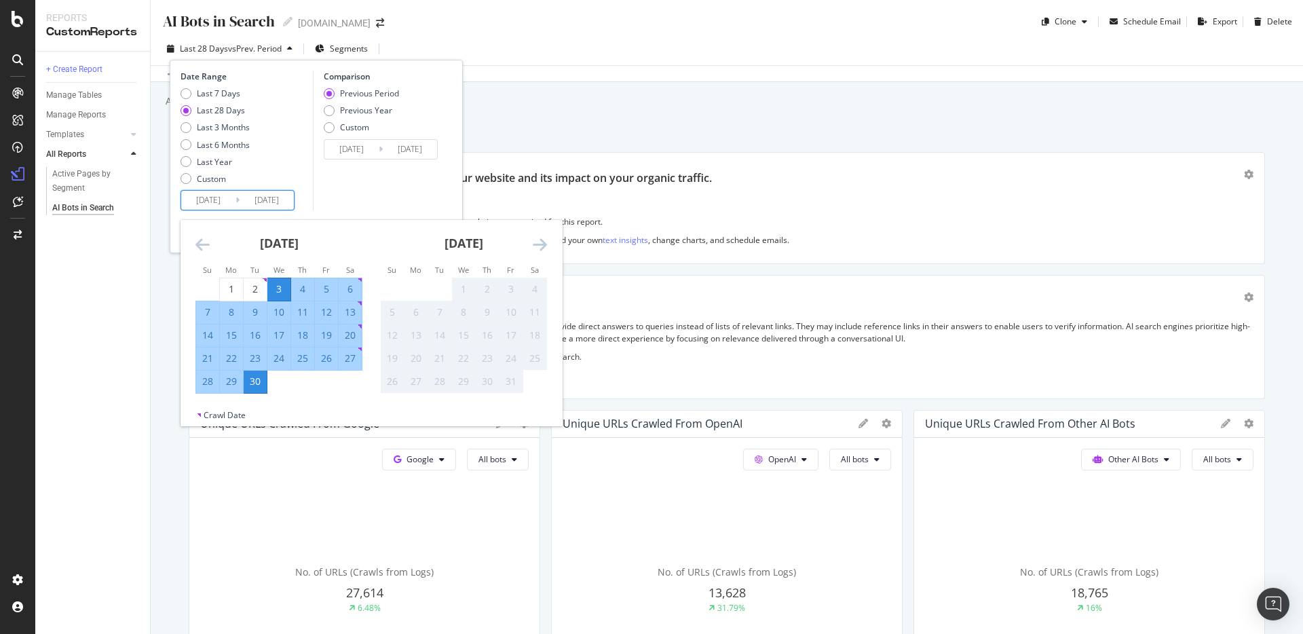
click at [225, 196] on input "[DATE]" at bounding box center [208, 200] width 54 height 19
click at [204, 248] on icon "Move backward to switch to the previous month." at bounding box center [202, 244] width 14 height 16
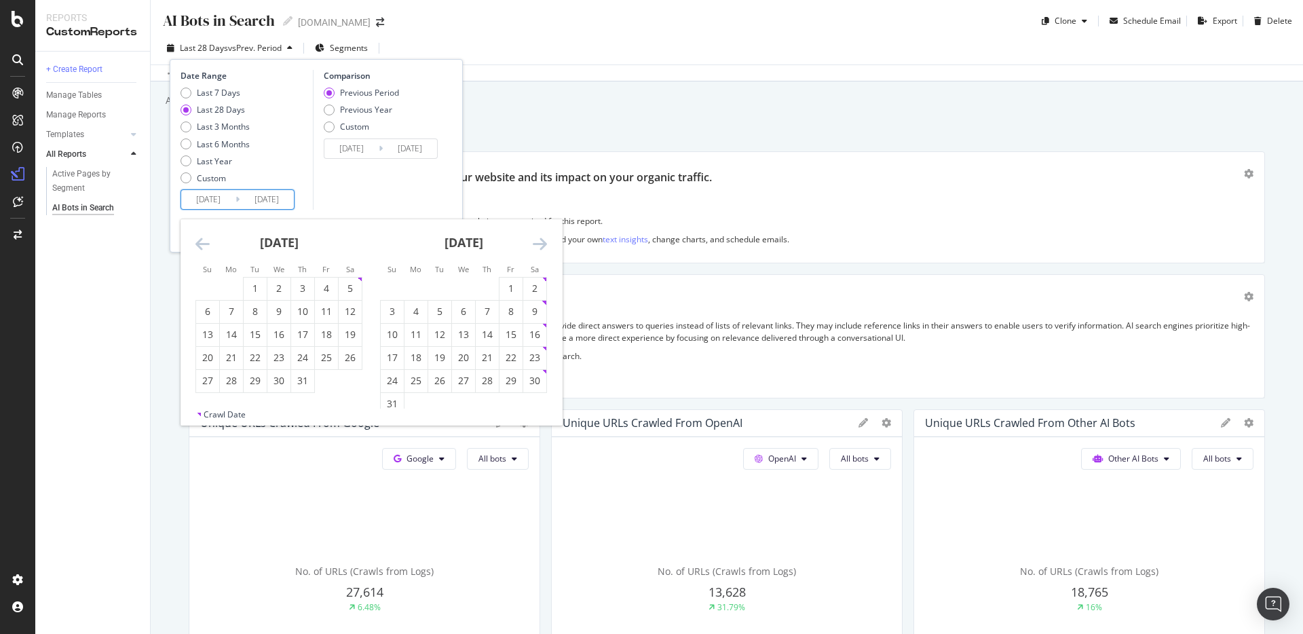
click at [204, 248] on icon "Move backward to switch to the previous month." at bounding box center [202, 244] width 14 height 16
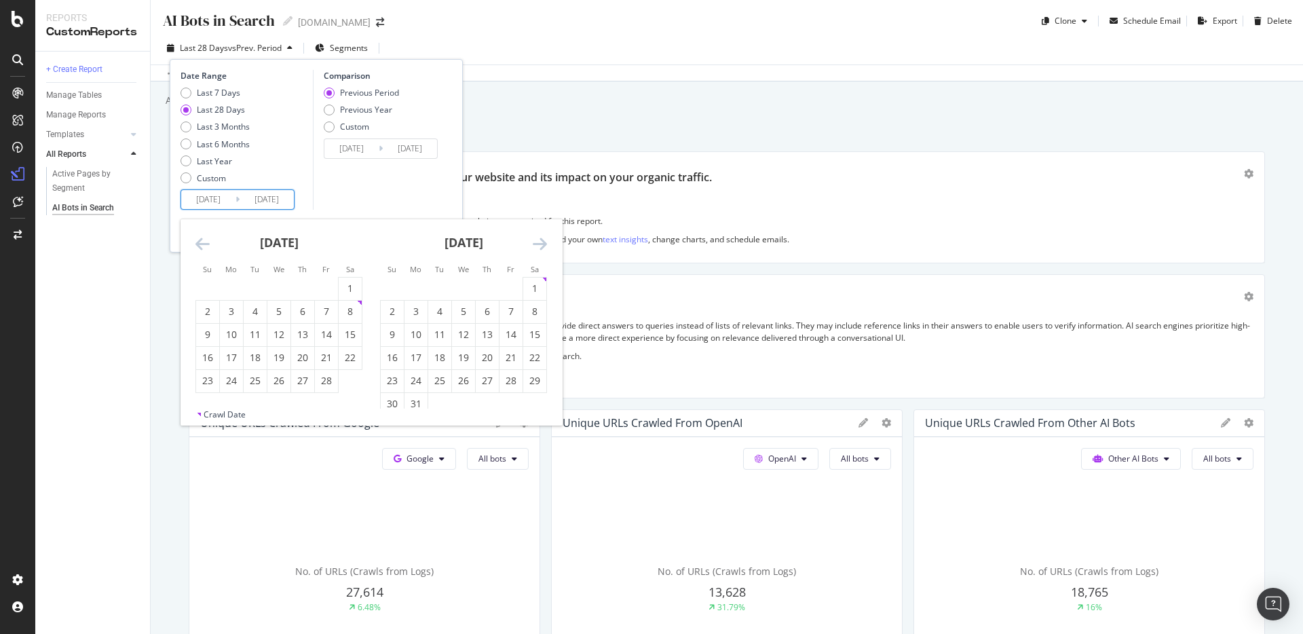
click at [204, 248] on icon "Move backward to switch to the previous month." at bounding box center [202, 244] width 14 height 16
click at [281, 288] on div "1" at bounding box center [278, 289] width 23 height 14
type input "[DATE]"
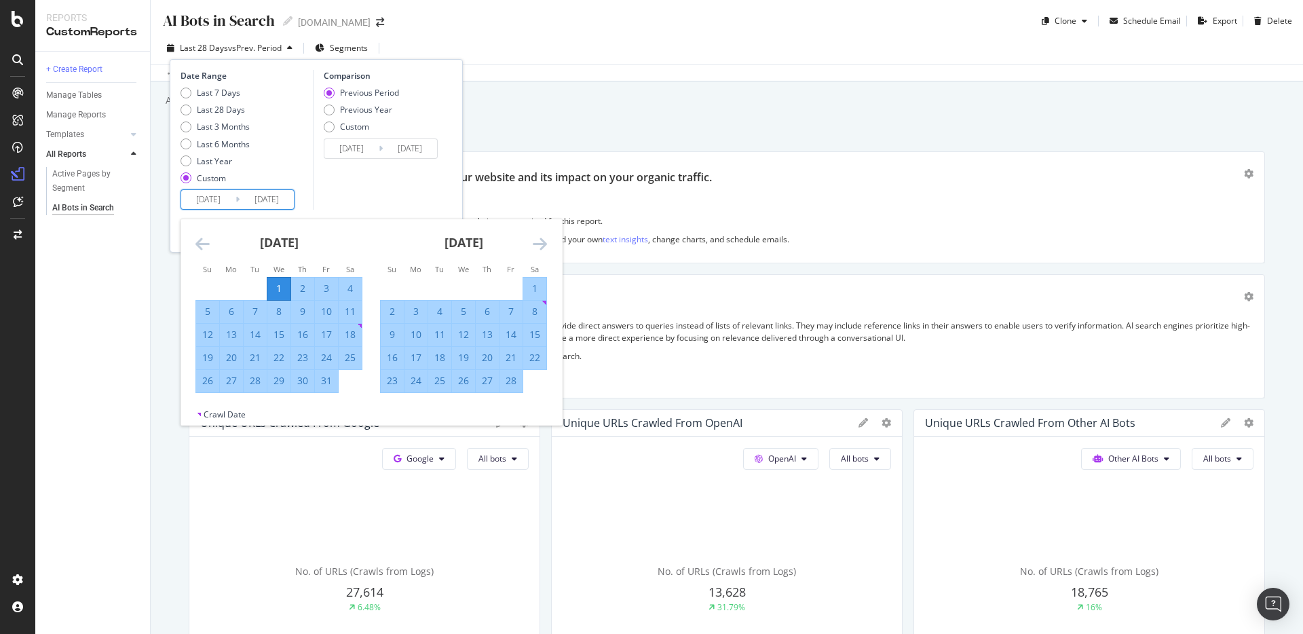
click at [379, 199] on div "Comparison Previous Period Previous Year Custom [DATE] Navigate forward to inte…" at bounding box center [377, 140] width 129 height 140
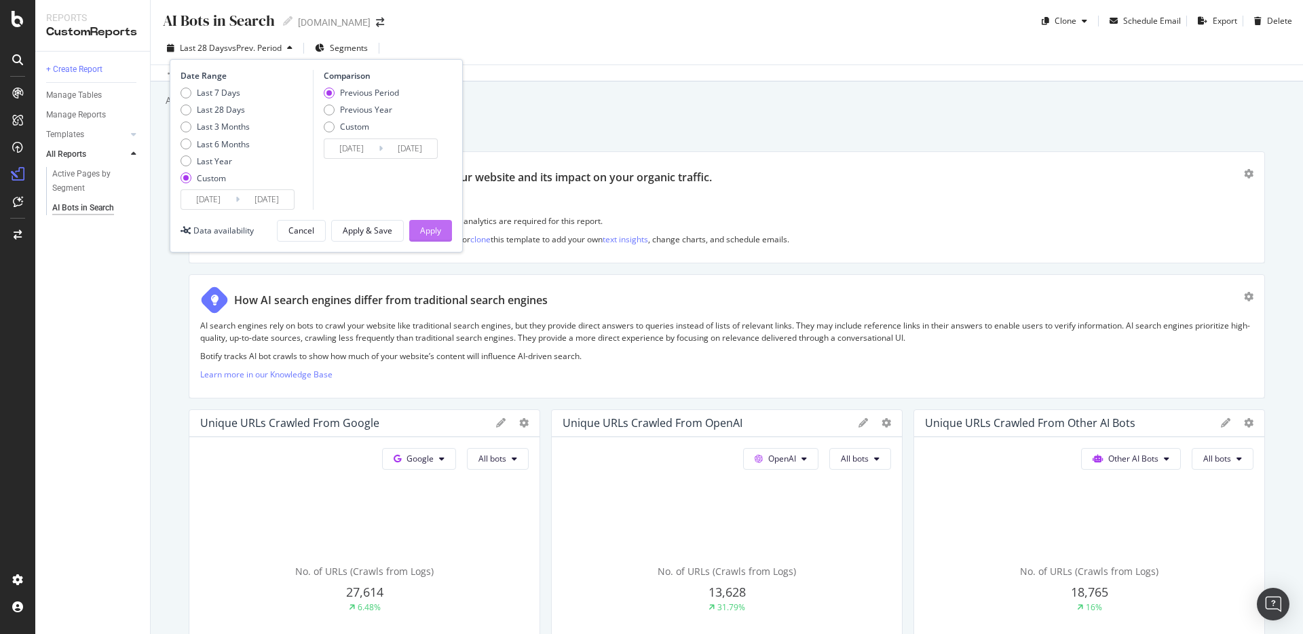
click at [436, 240] on div "Apply" at bounding box center [430, 231] width 21 height 20
